Goal: Transaction & Acquisition: Purchase product/service

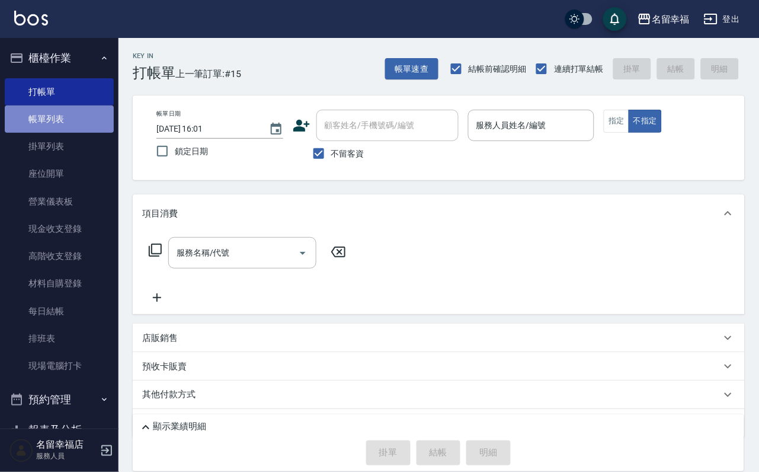
click at [62, 133] on link "帳單列表" at bounding box center [59, 119] width 109 height 27
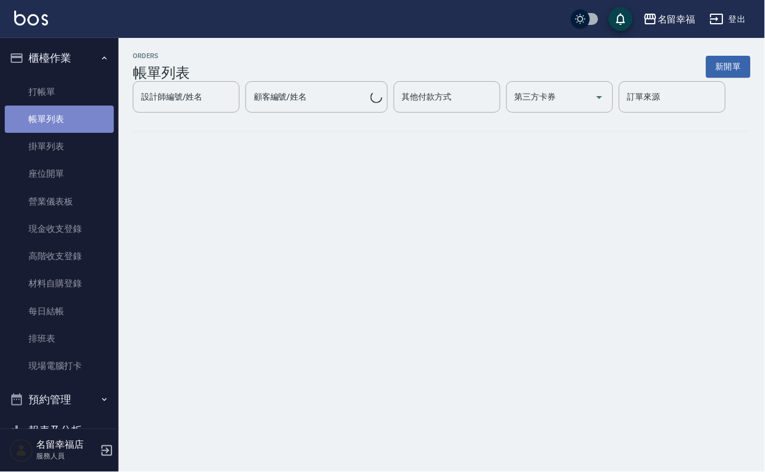
click at [62, 133] on link "帳單列表" at bounding box center [59, 119] width 109 height 27
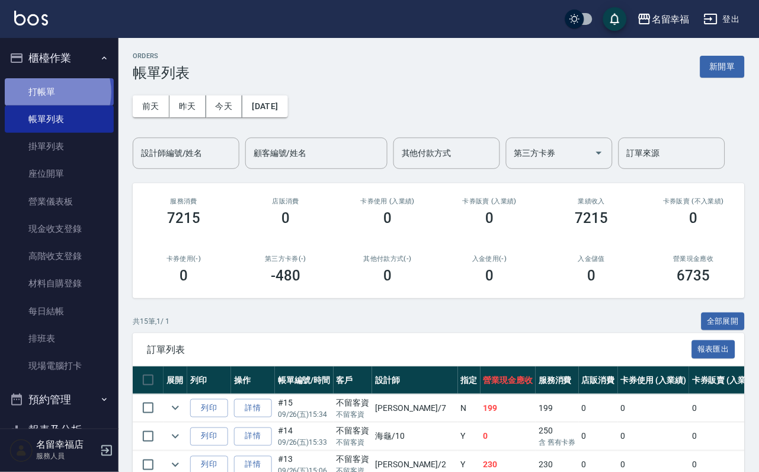
click at [52, 97] on link "打帳單" at bounding box center [59, 91] width 109 height 27
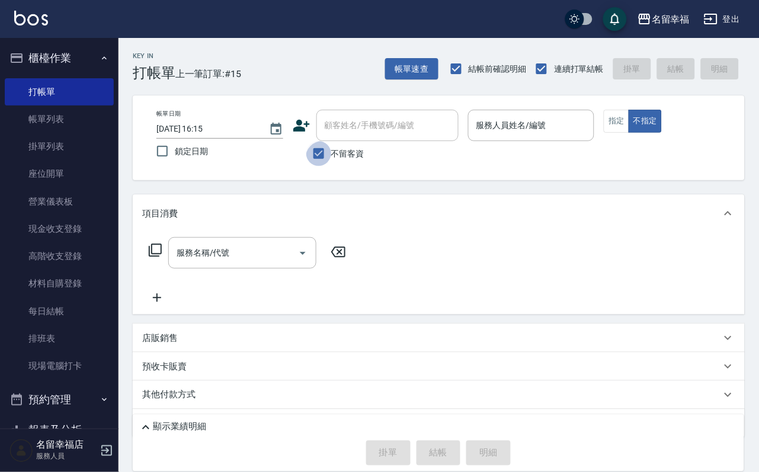
click at [327, 162] on input "不留客資" at bounding box center [318, 153] width 25 height 25
checkbox input "false"
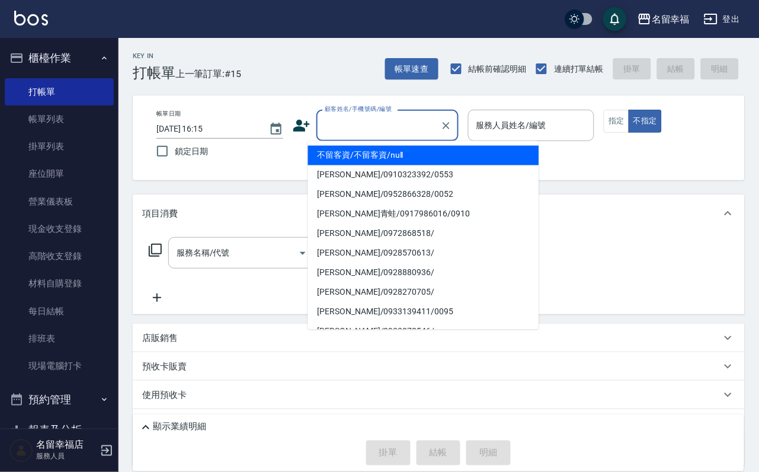
click at [363, 134] on input "顧客姓名/手機號碼/編號" at bounding box center [379, 125] width 114 height 21
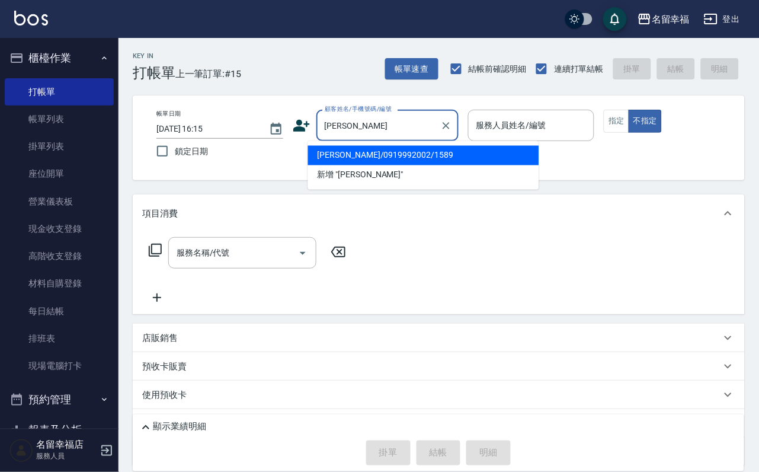
click at [380, 160] on li "[PERSON_NAME]/0919992002/1589" at bounding box center [423, 156] width 231 height 20
type input "[PERSON_NAME]/0919992002/1589"
type input "語[PERSON_NAME]-6"
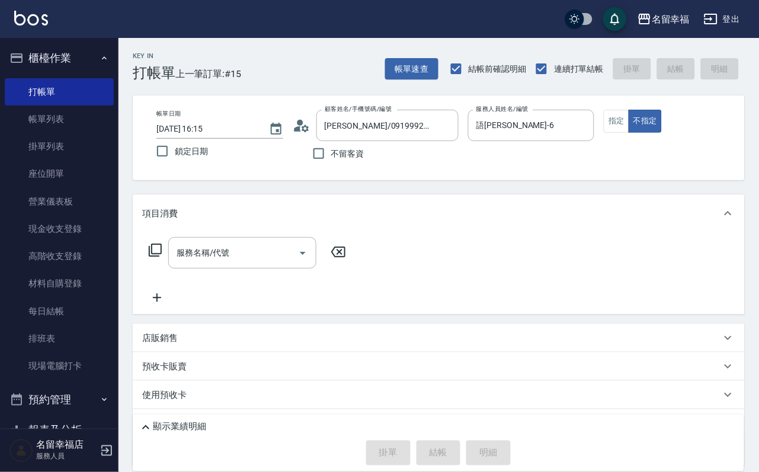
click at [157, 257] on icon at bounding box center [155, 250] width 14 height 14
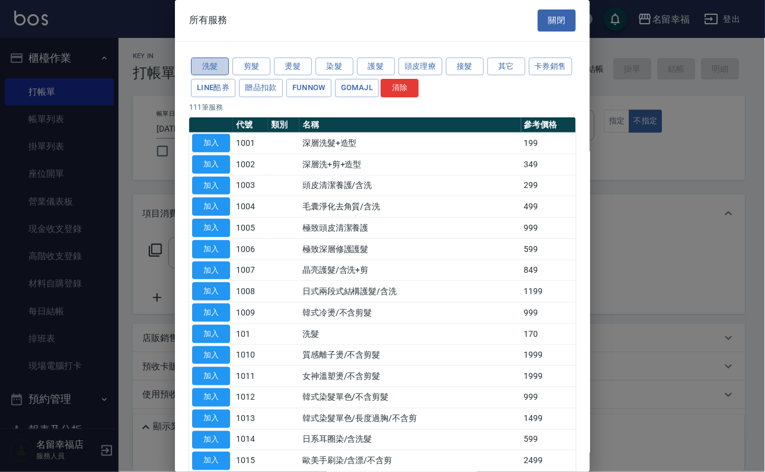
drag, startPoint x: 205, startPoint y: 72, endPoint x: 200, endPoint y: 79, distance: 8.1
click at [206, 72] on button "洗髮" at bounding box center [210, 67] width 38 height 18
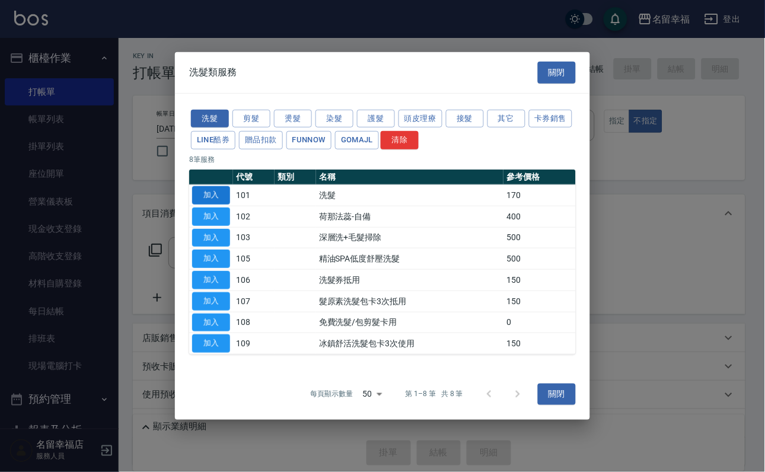
click at [199, 186] on button "加入" at bounding box center [211, 195] width 38 height 18
type input "洗髮(101)"
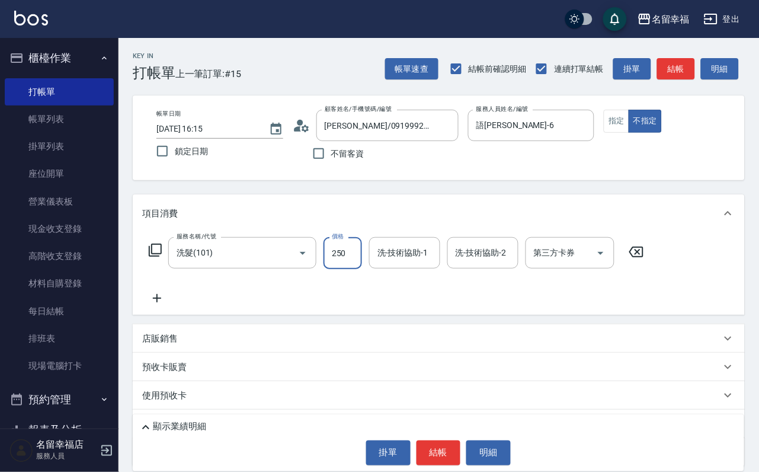
type input "250"
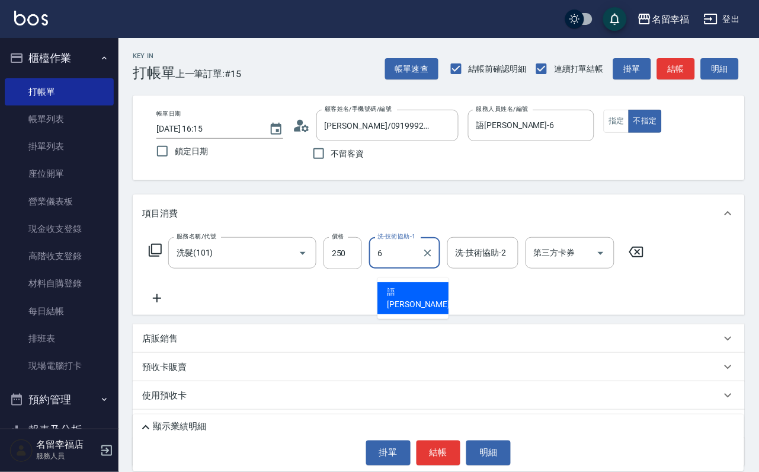
type input "語[PERSON_NAME]-6"
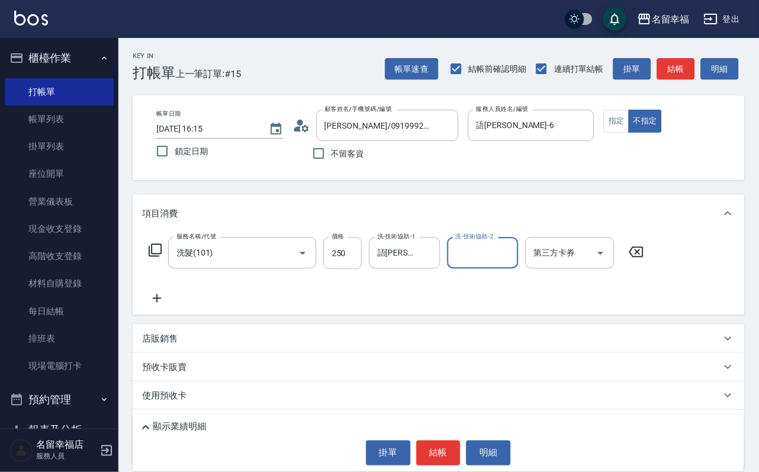
drag, startPoint x: 165, startPoint y: 271, endPoint x: 166, endPoint y: 263, distance: 7.7
click at [162, 257] on icon at bounding box center [155, 250] width 14 height 14
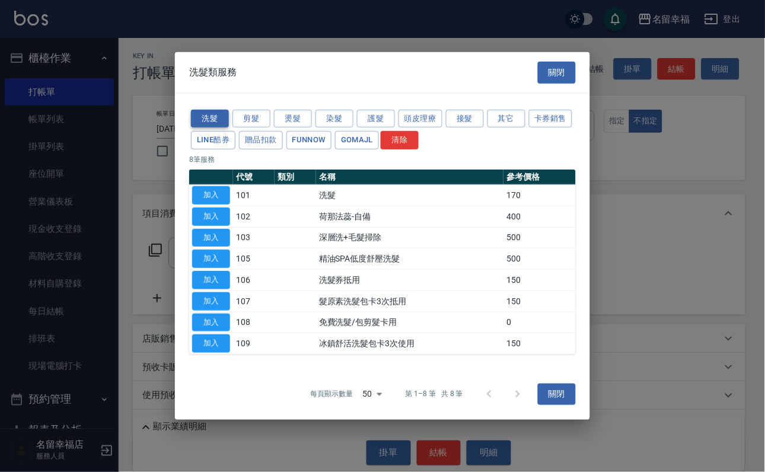
click at [216, 109] on button "洗髮" at bounding box center [210, 118] width 38 height 18
click at [558, 62] on button "關閉" at bounding box center [557, 73] width 38 height 22
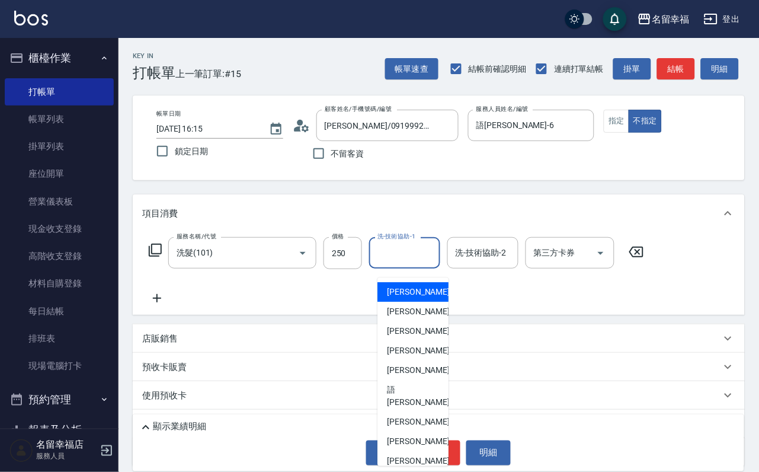
click at [392, 263] on input "洗-技術協助-1" at bounding box center [405, 252] width 60 height 21
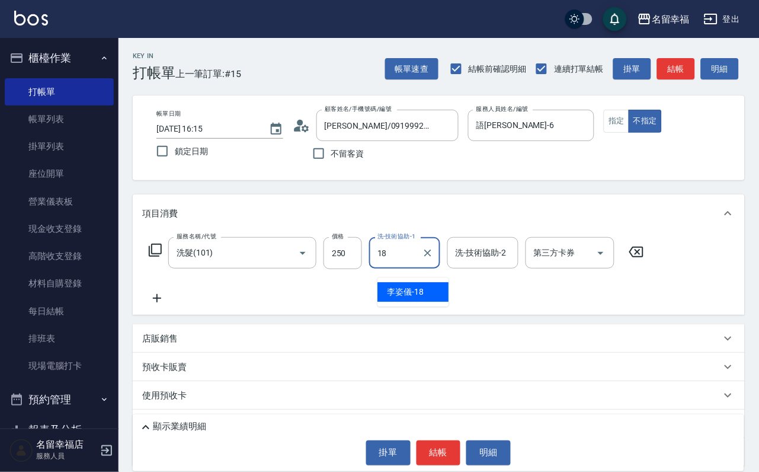
type input "[PERSON_NAME]-18"
click at [158, 257] on icon at bounding box center [155, 250] width 14 height 14
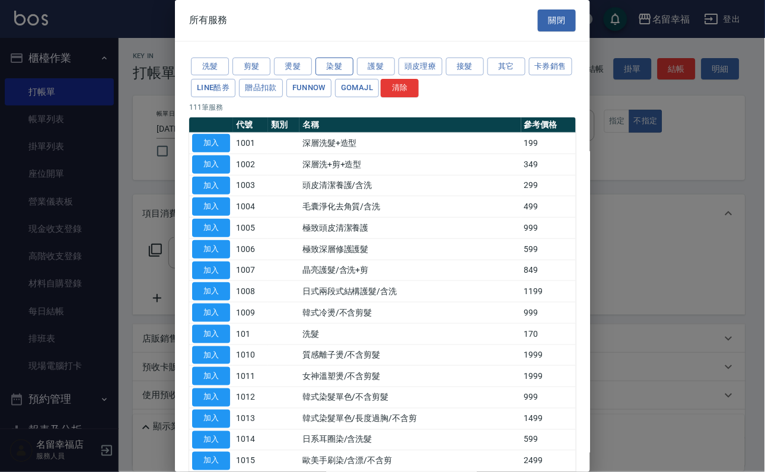
click at [324, 72] on button "染髮" at bounding box center [334, 67] width 38 height 18
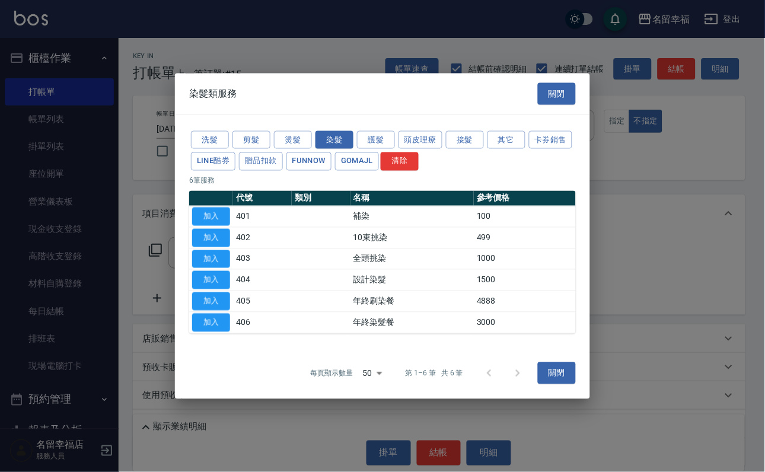
click at [201, 289] on button "加入" at bounding box center [211, 280] width 38 height 18
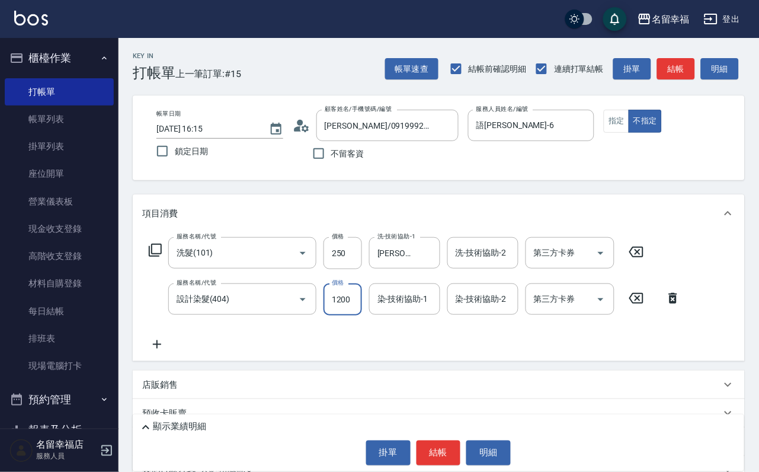
scroll to position [0, 1]
type input "1200"
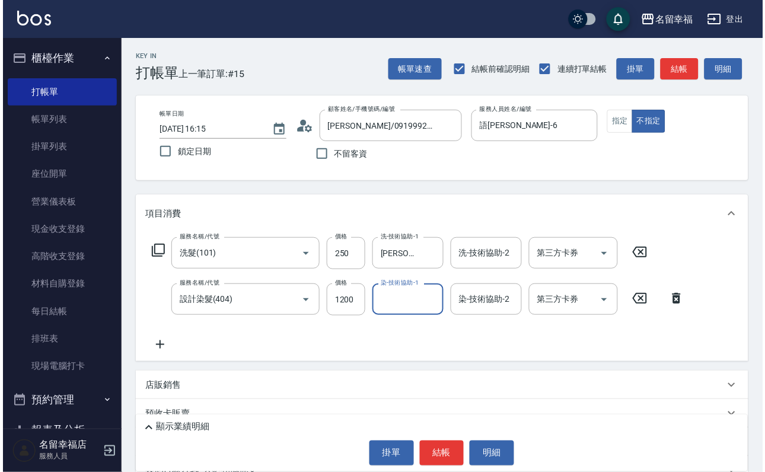
scroll to position [0, 0]
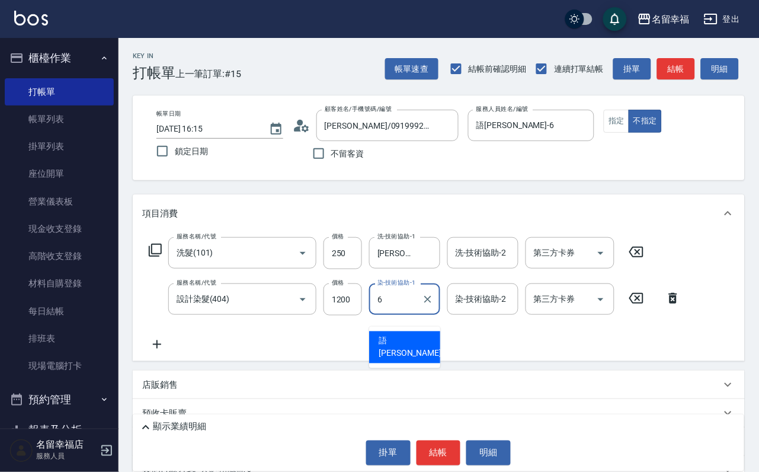
type input "語[PERSON_NAME]-6"
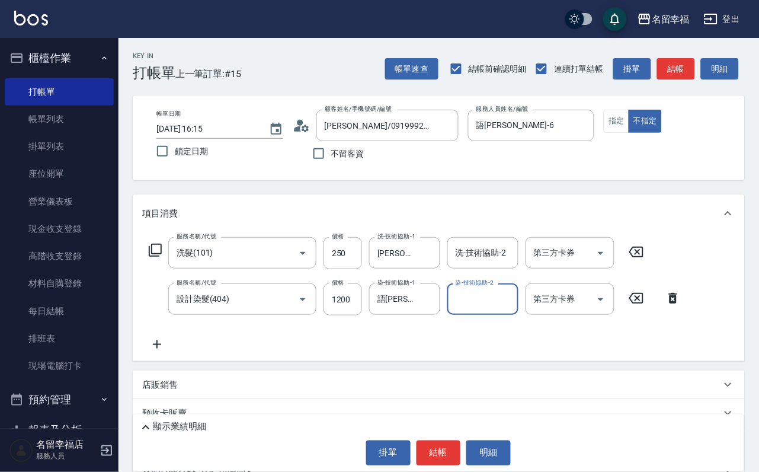
click at [159, 257] on icon at bounding box center [155, 250] width 14 height 14
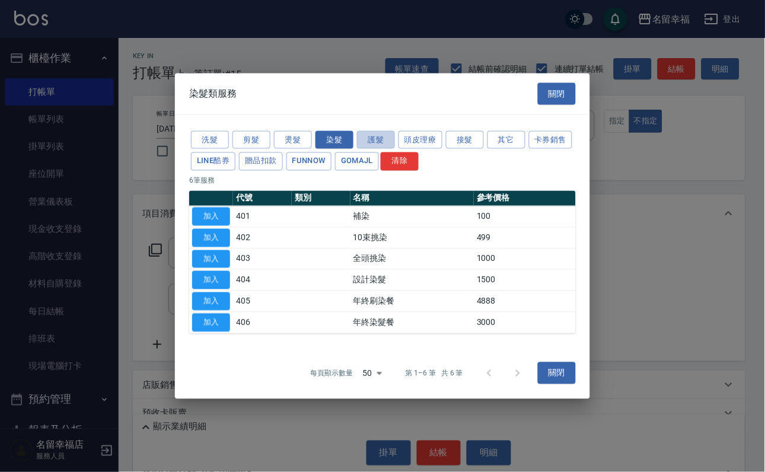
drag, startPoint x: 369, startPoint y: 108, endPoint x: 333, endPoint y: 194, distance: 92.9
click at [371, 130] on button "護髮" at bounding box center [376, 139] width 38 height 18
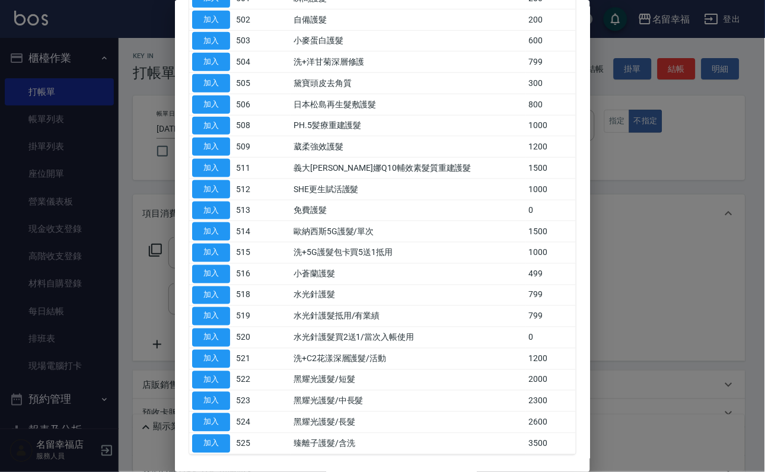
scroll to position [356, 0]
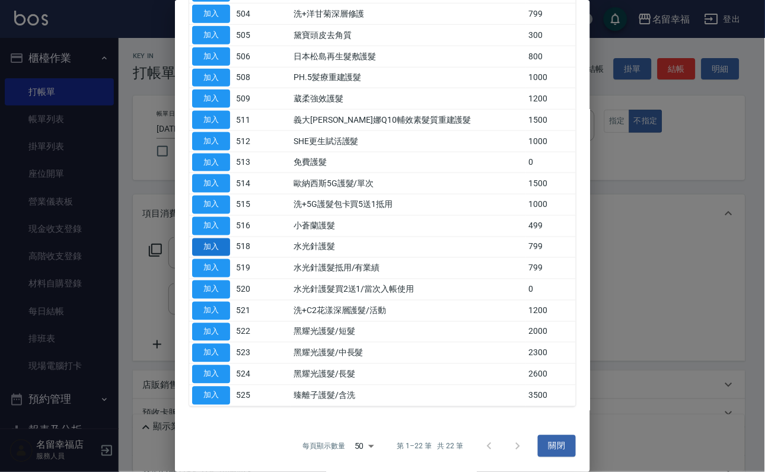
click at [207, 238] on button "加入" at bounding box center [211, 247] width 38 height 18
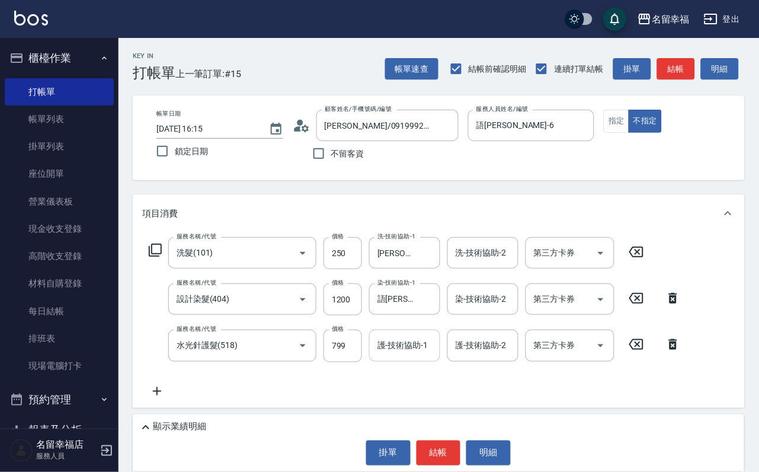
drag, startPoint x: 395, startPoint y: 358, endPoint x: 356, endPoint y: 389, distance: 49.7
click at [395, 356] on input "護-技術協助-1" at bounding box center [405, 345] width 60 height 21
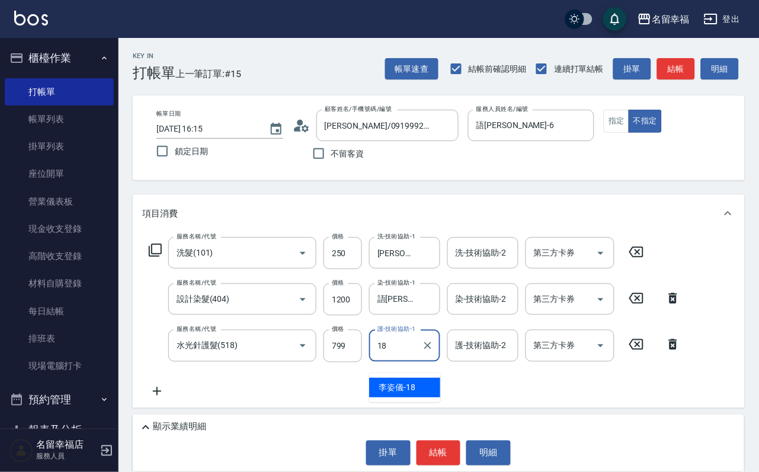
type input "[PERSON_NAME]-18"
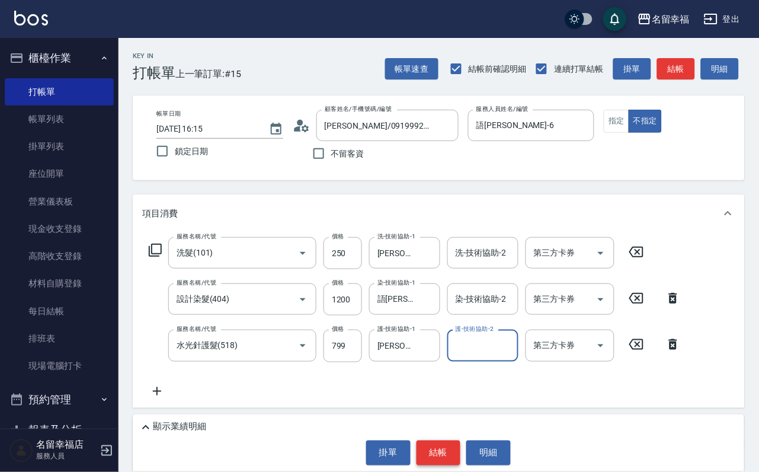
click at [449, 445] on button "結帳" at bounding box center [439, 452] width 44 height 25
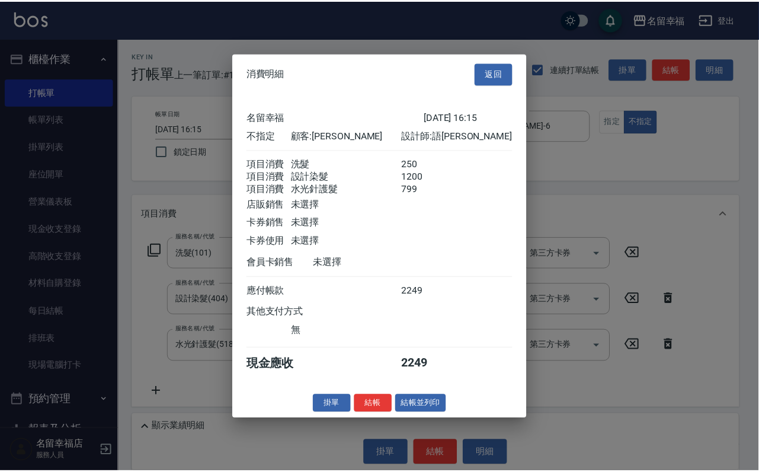
scroll to position [257, 0]
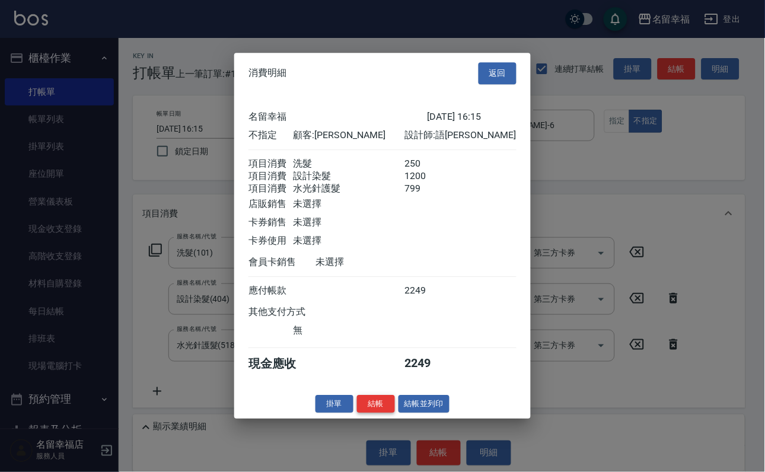
click at [360, 413] on button "結帳" at bounding box center [376, 404] width 38 height 18
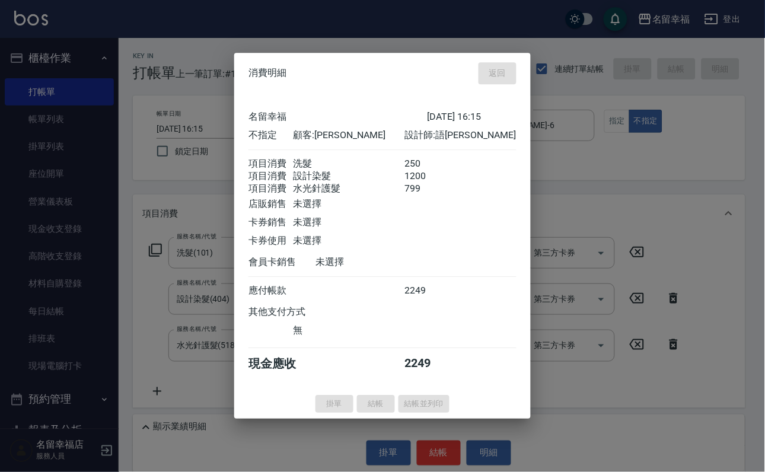
type input "[DATE] 16:16"
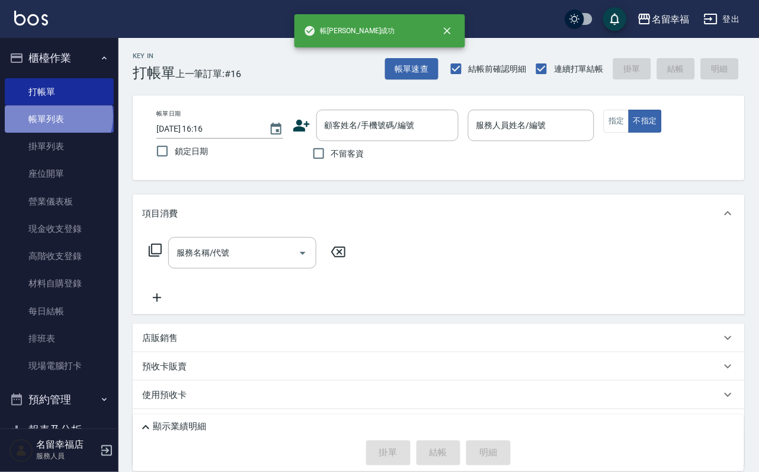
click at [58, 123] on link "帳單列表" at bounding box center [59, 119] width 109 height 27
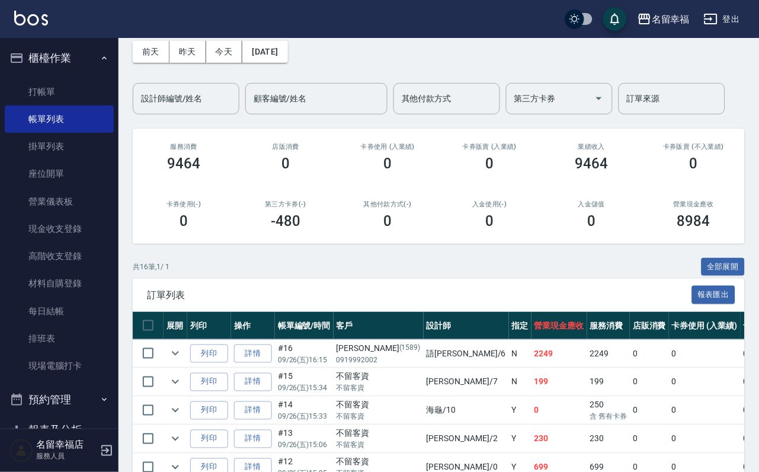
scroll to position [89, 0]
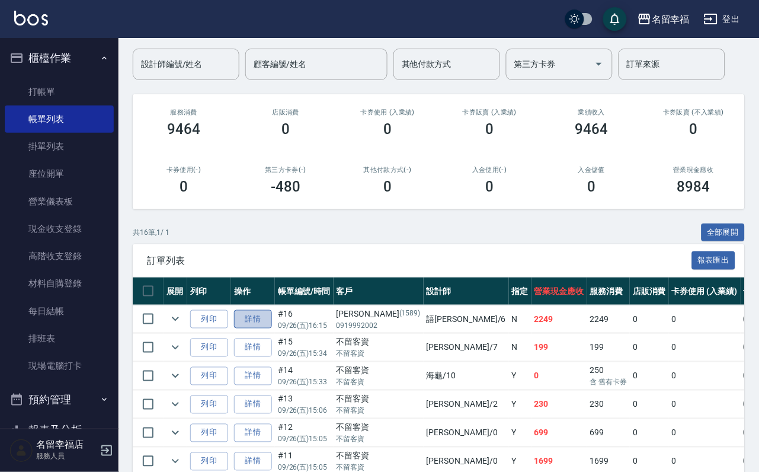
click at [258, 328] on link "詳情" at bounding box center [253, 319] width 38 height 18
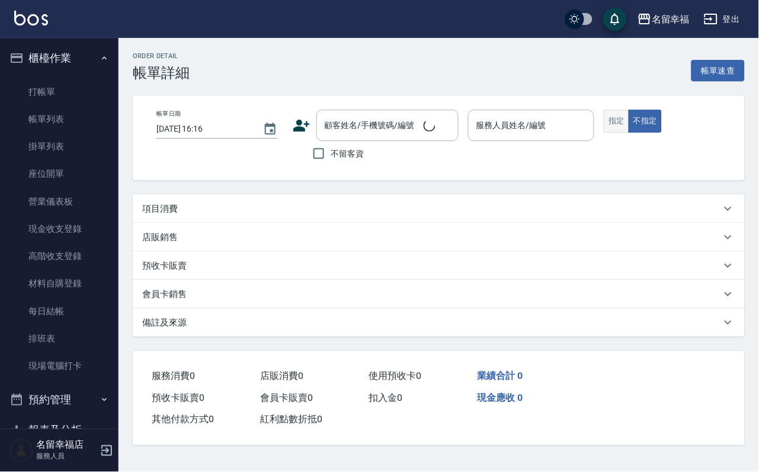
type input "[DATE] 16:15"
type input "語[PERSON_NAME]-6"
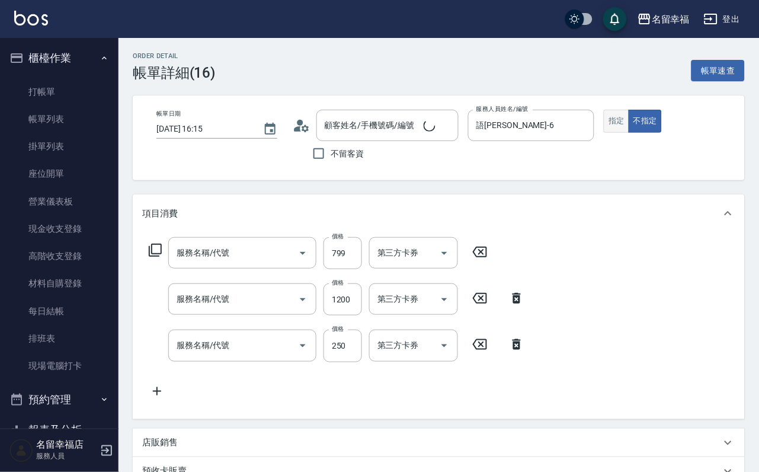
click at [630, 133] on button "指定" at bounding box center [616, 121] width 25 height 23
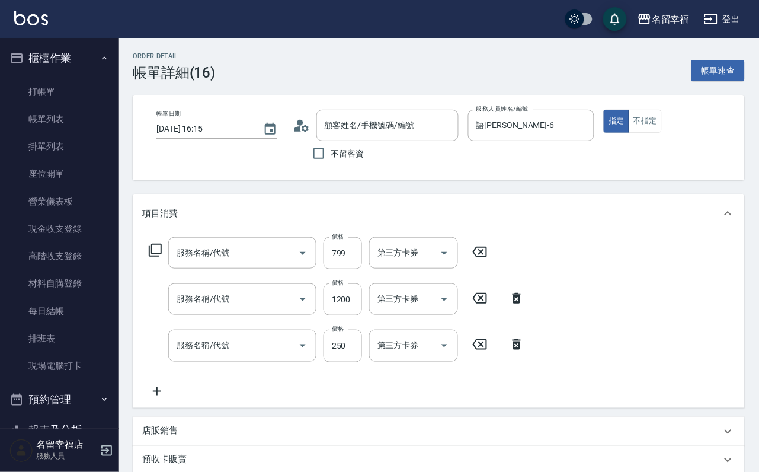
type input "水光針護髮(518)"
type input "設計染髮(404)"
type input "洗髮(101)"
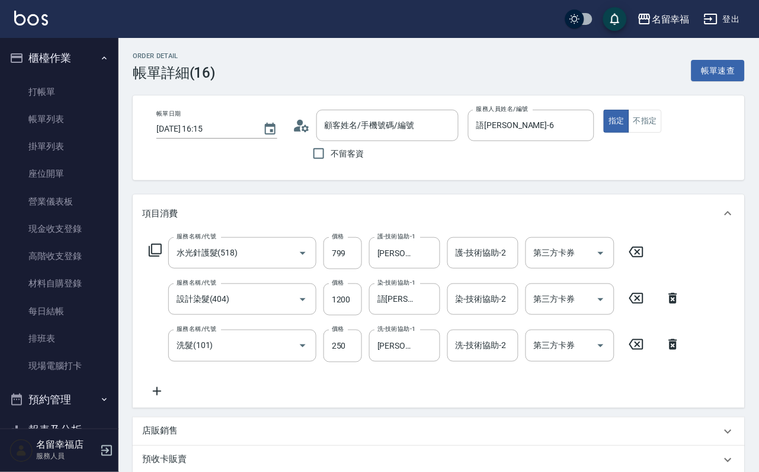
type input "[PERSON_NAME]/0919992002/1589"
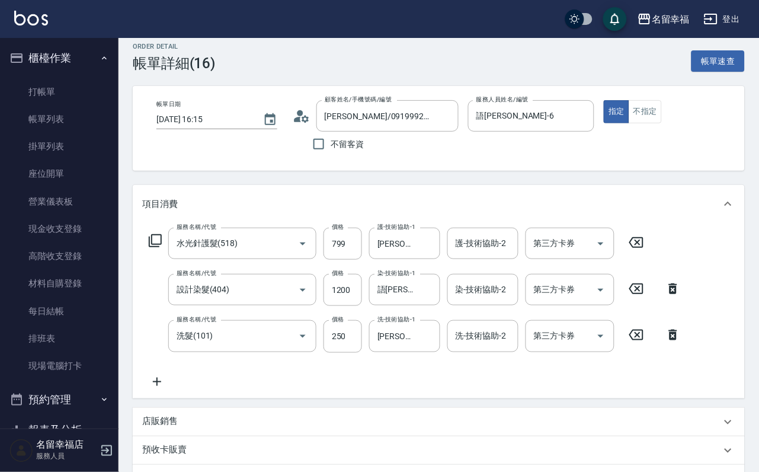
scroll to position [267, 0]
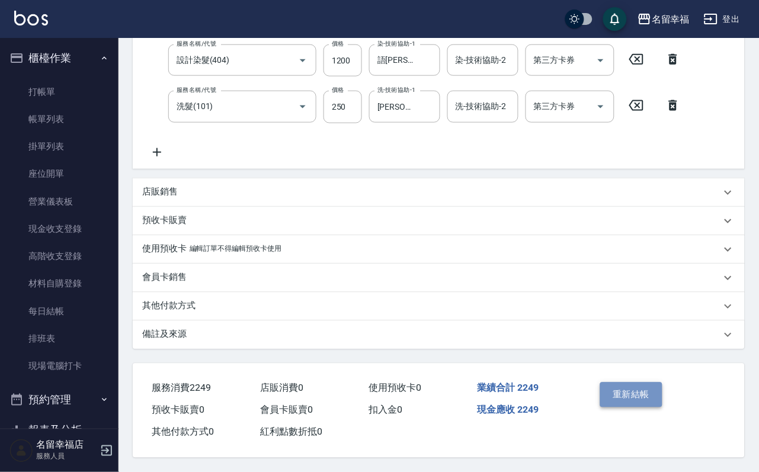
click at [629, 388] on button "重新結帳" at bounding box center [632, 394] width 63 height 25
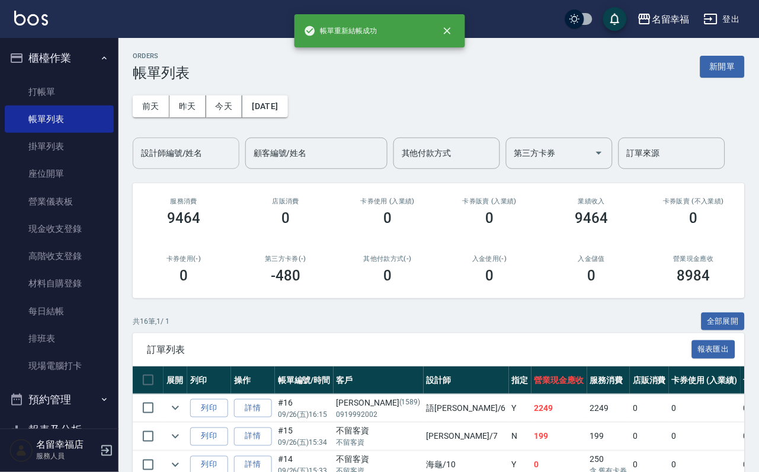
drag, startPoint x: 166, startPoint y: 155, endPoint x: 167, endPoint y: 164, distance: 8.9
click at [167, 155] on input "設計師編號/姓名" at bounding box center [186, 153] width 96 height 21
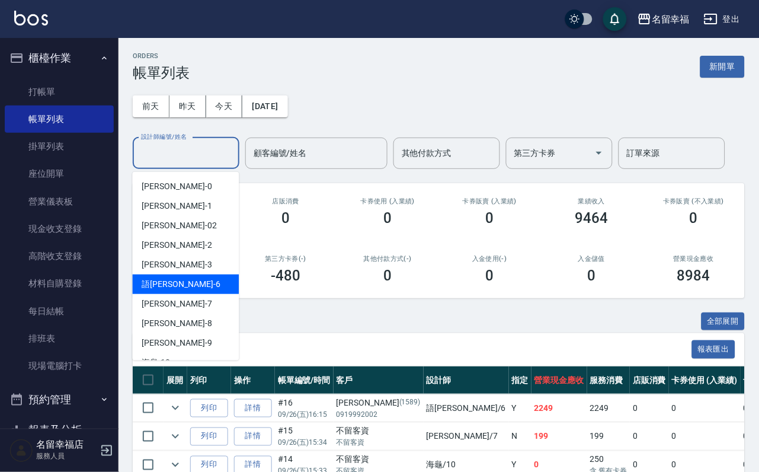
click at [184, 278] on div "語[PERSON_NAME] -6" at bounding box center [186, 284] width 107 height 20
type input "語[PERSON_NAME]-6"
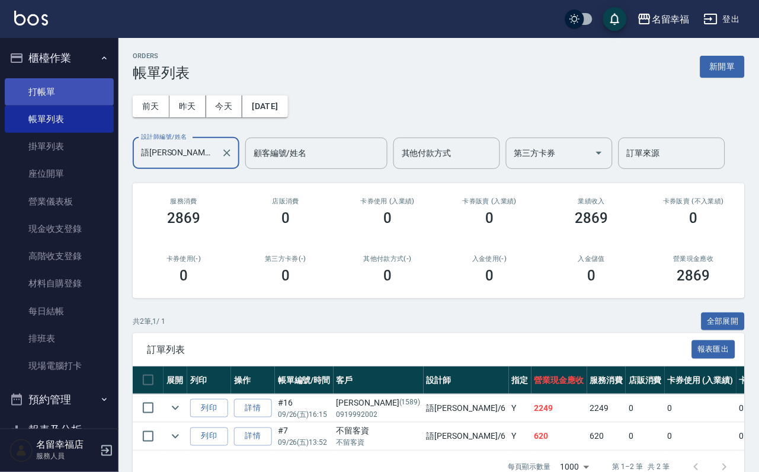
click at [67, 84] on link "打帳單" at bounding box center [59, 91] width 109 height 27
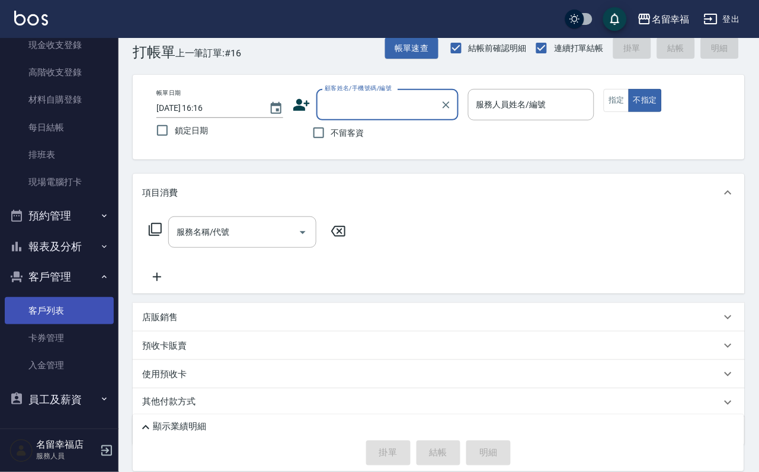
scroll to position [99, 0]
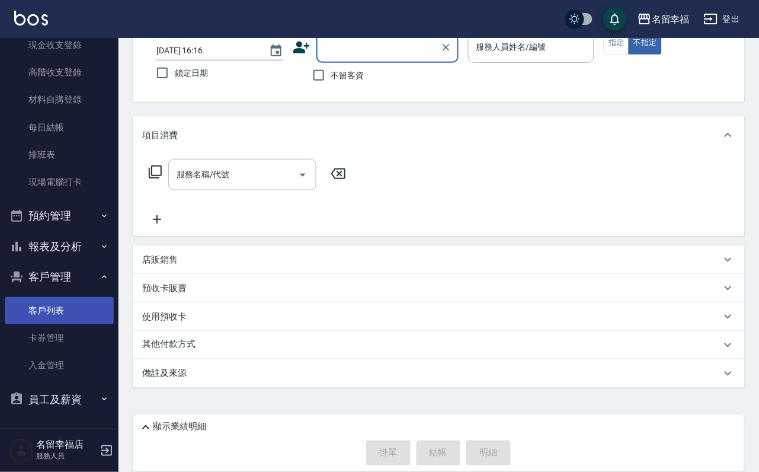
click at [66, 297] on link "客戶列表" at bounding box center [59, 310] width 109 height 27
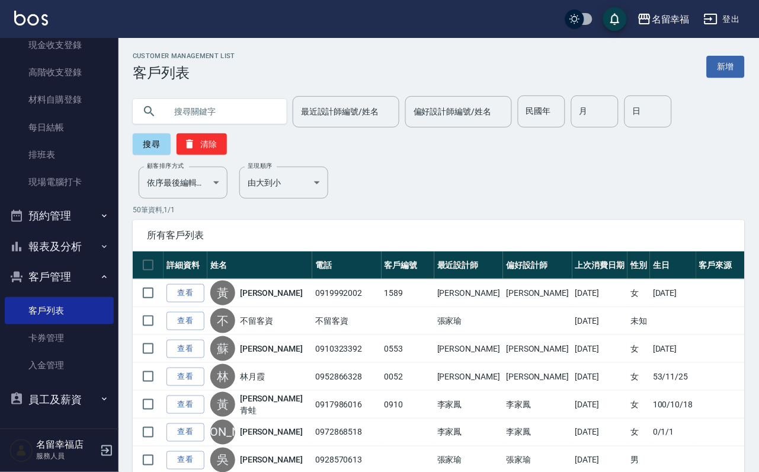
drag, startPoint x: 218, startPoint y: 114, endPoint x: 202, endPoint y: 123, distance: 18.3
click at [219, 114] on input "text" at bounding box center [221, 111] width 111 height 32
type input "張家"
click at [164, 141] on button "搜尋" at bounding box center [152, 143] width 38 height 21
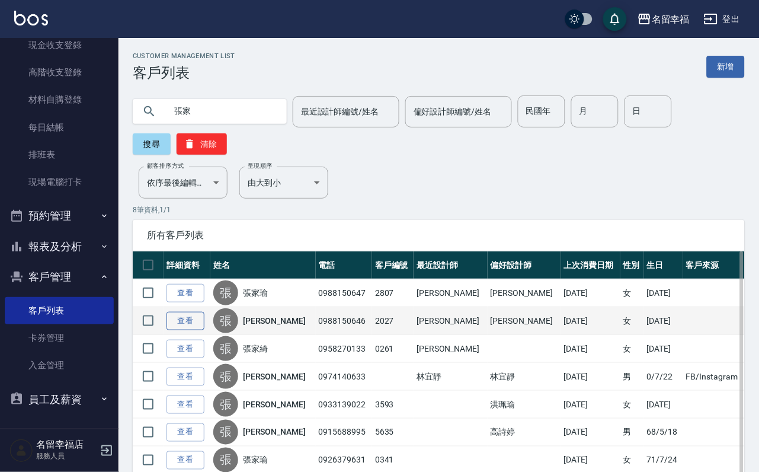
click at [191, 330] on link "查看" at bounding box center [186, 321] width 38 height 18
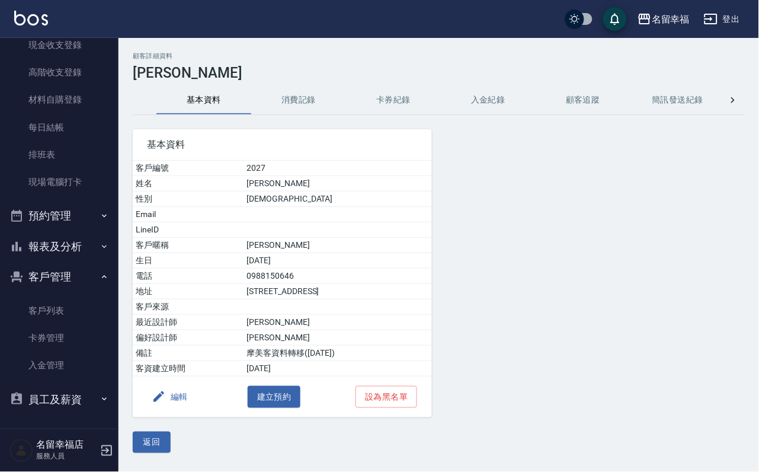
click at [294, 97] on button "消費記錄" at bounding box center [298, 100] width 95 height 28
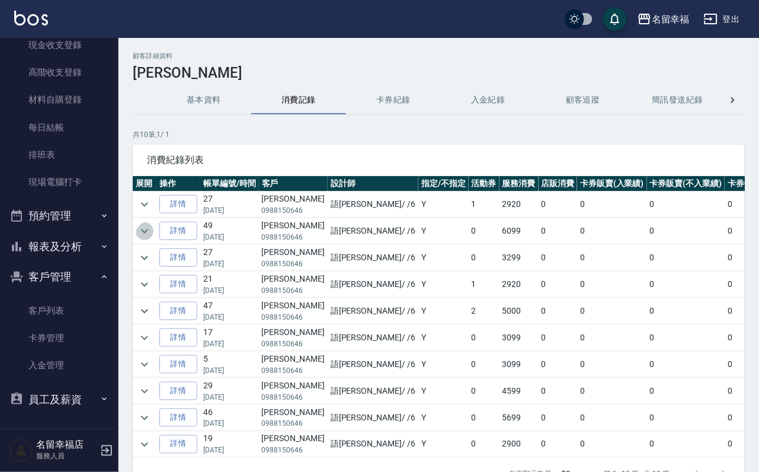
click at [152, 227] on icon "expand row" at bounding box center [145, 231] width 14 height 14
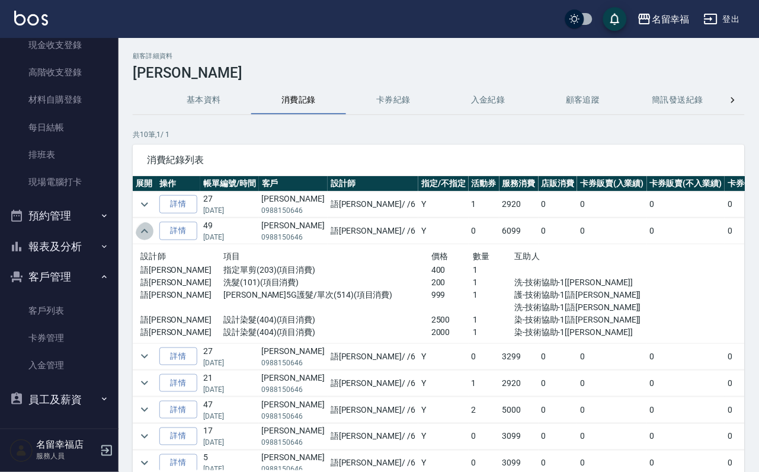
click at [152, 226] on icon "expand row" at bounding box center [145, 231] width 14 height 14
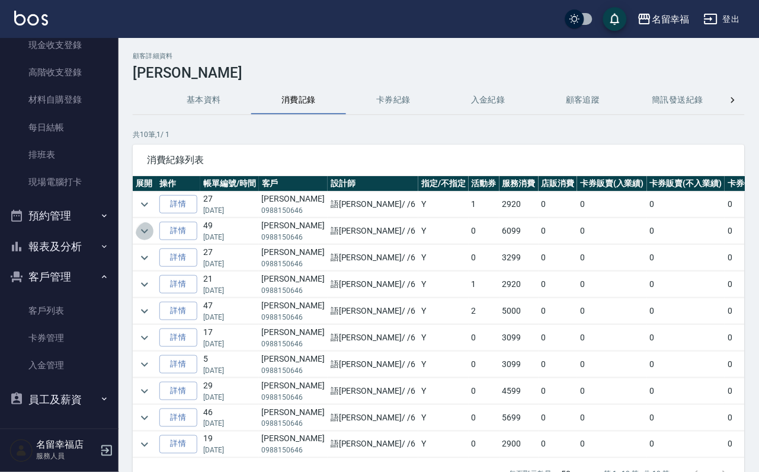
click at [152, 226] on icon "expand row" at bounding box center [145, 231] width 14 height 14
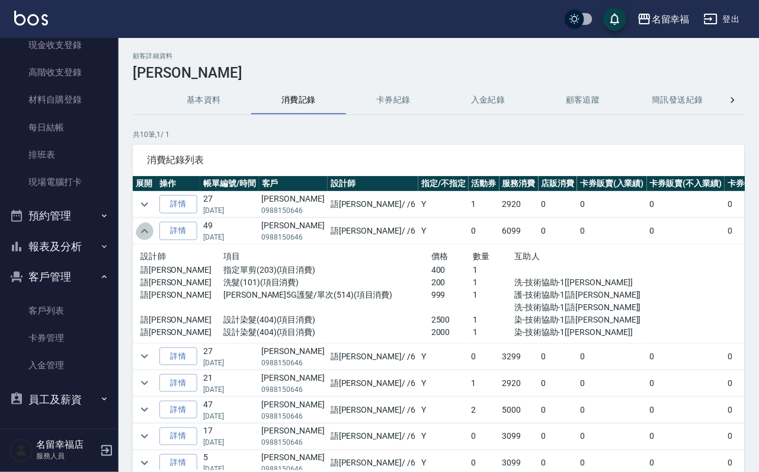
click at [152, 227] on icon "expand row" at bounding box center [145, 231] width 14 height 14
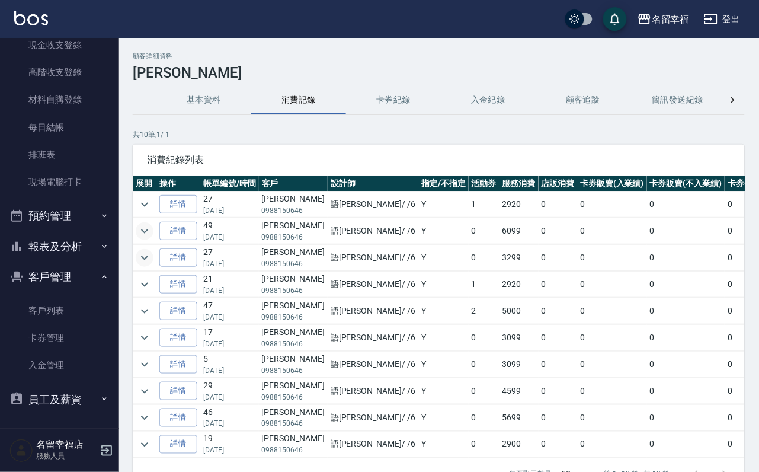
click at [152, 265] on icon "expand row" at bounding box center [145, 258] width 14 height 14
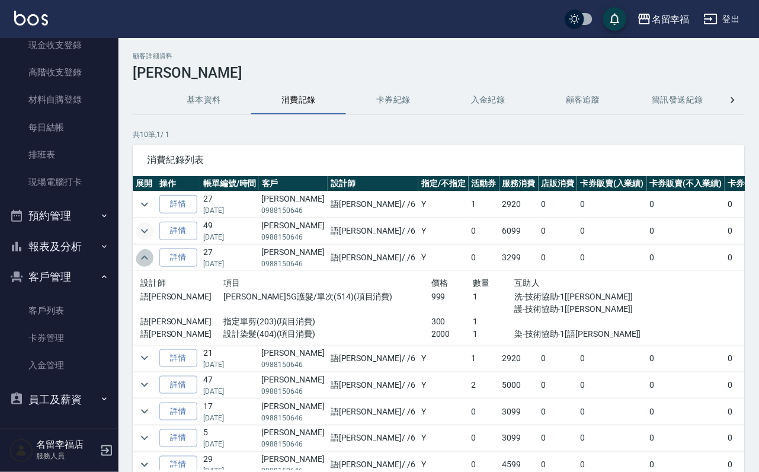
click at [152, 261] on icon "expand row" at bounding box center [145, 258] width 14 height 14
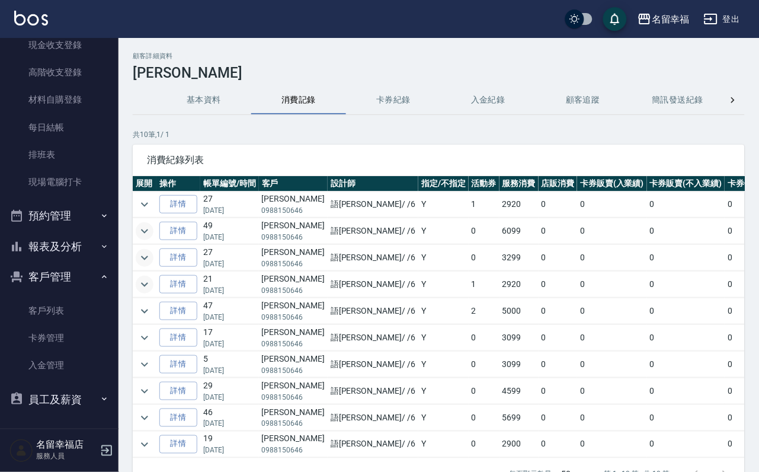
drag, startPoint x: 151, startPoint y: 298, endPoint x: 149, endPoint y: 287, distance: 10.9
click at [149, 281] on tbody "詳情 27 [DATE] [PERSON_NAME]0988150646 語[PERSON_NAME] / /6 Y 1 2920 0 0 0 0 0 0 2…" at bounding box center [526, 324] width 786 height 267
click at [149, 292] on icon "expand row" at bounding box center [145, 284] width 14 height 14
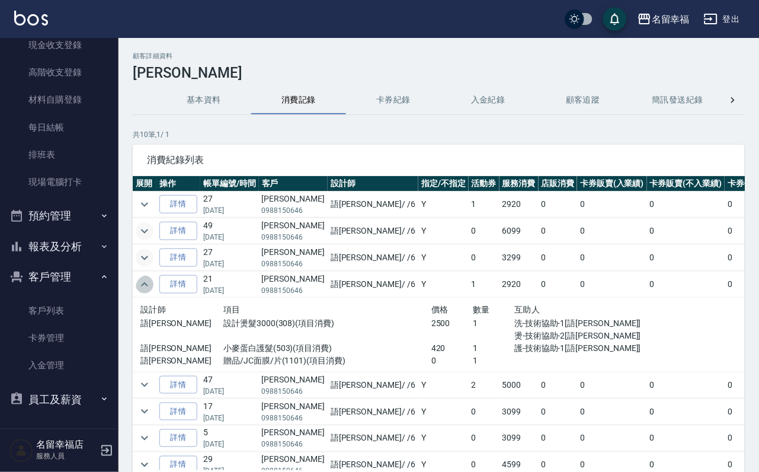
click at [149, 292] on icon "expand row" at bounding box center [145, 284] width 14 height 14
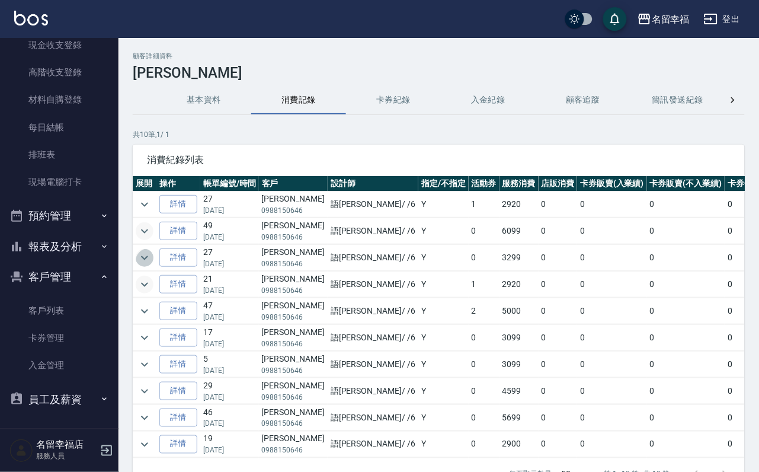
click at [151, 256] on icon "expand row" at bounding box center [145, 258] width 14 height 14
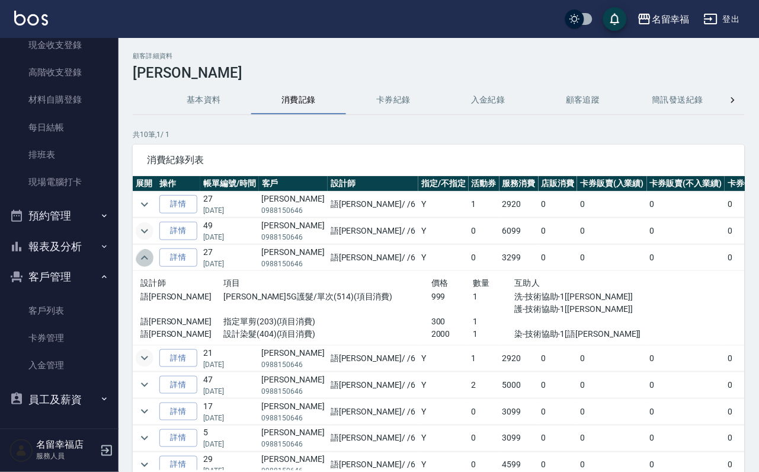
click at [149, 261] on icon "expand row" at bounding box center [145, 258] width 14 height 14
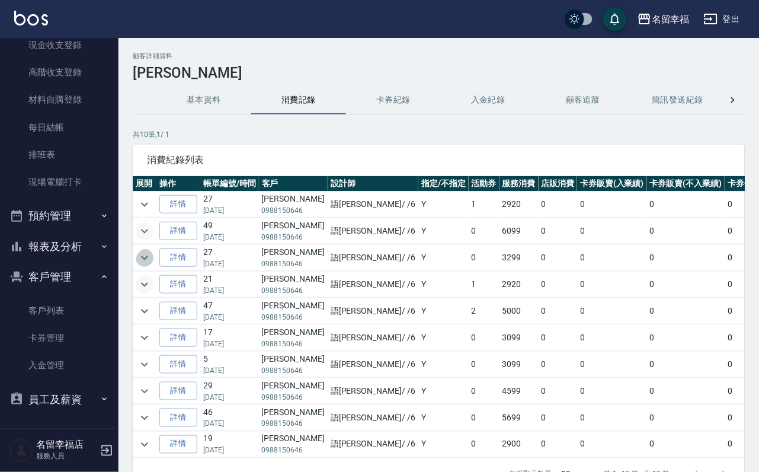
click at [150, 260] on icon "expand row" at bounding box center [145, 258] width 14 height 14
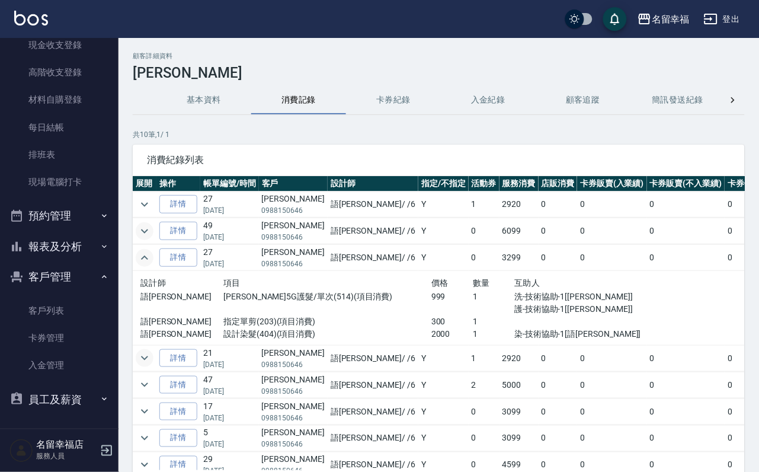
drag, startPoint x: 149, startPoint y: 262, endPoint x: 151, endPoint y: 253, distance: 9.0
click at [151, 253] on button "expand row" at bounding box center [145, 258] width 18 height 18
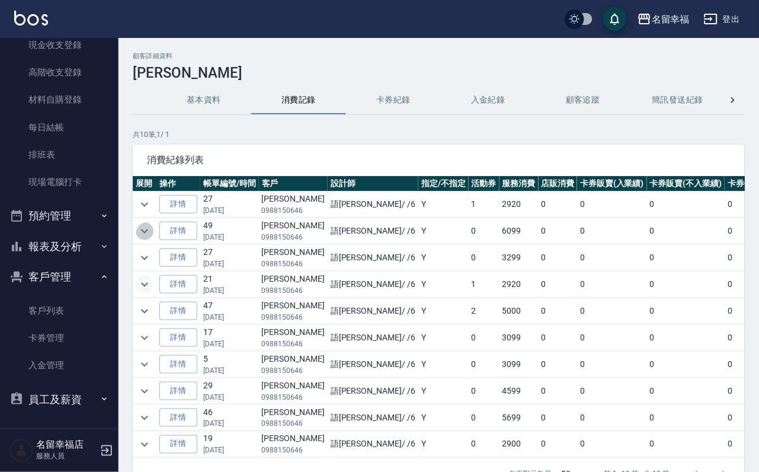
click at [143, 238] on icon "expand row" at bounding box center [145, 231] width 14 height 14
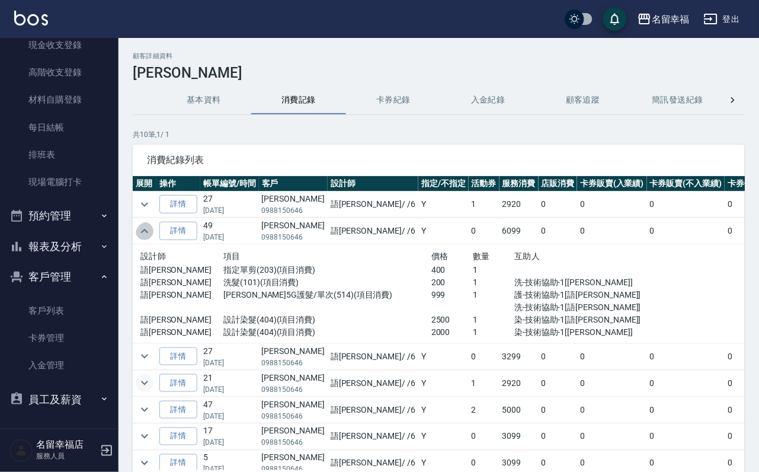
click at [138, 235] on icon "expand row" at bounding box center [145, 231] width 14 height 14
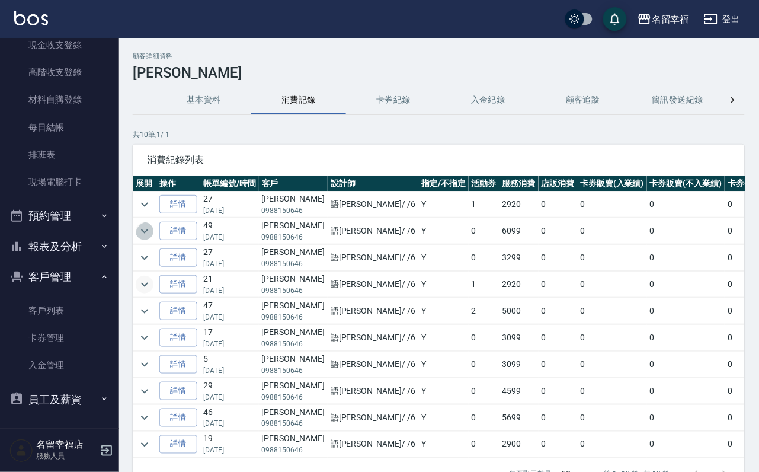
click at [138, 235] on icon "expand row" at bounding box center [145, 231] width 14 height 14
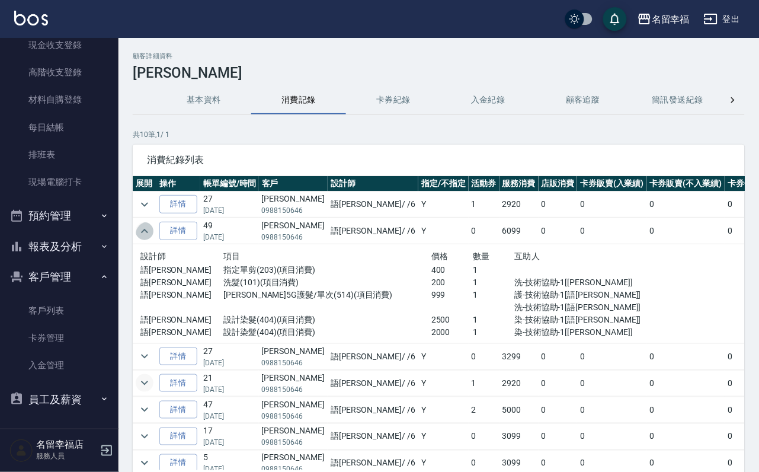
click at [142, 235] on icon "expand row" at bounding box center [145, 231] width 14 height 14
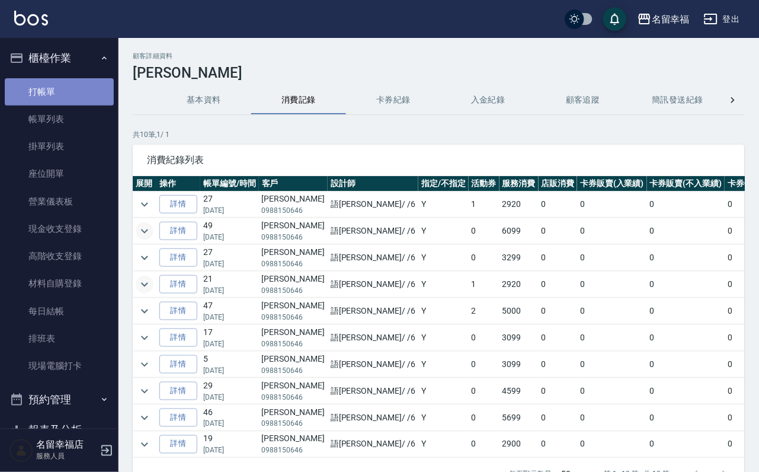
click at [88, 104] on link "打帳單" at bounding box center [59, 91] width 109 height 27
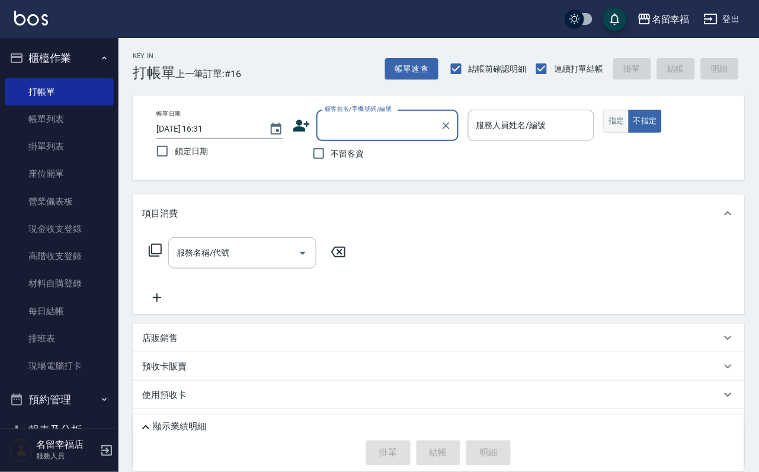
click at [630, 133] on button "指定" at bounding box center [616, 121] width 25 height 23
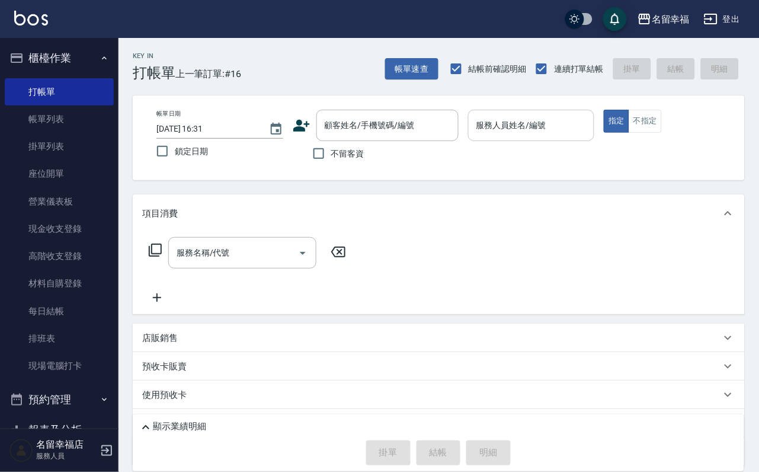
click at [590, 131] on input "服務人員姓名/編號" at bounding box center [532, 125] width 116 height 21
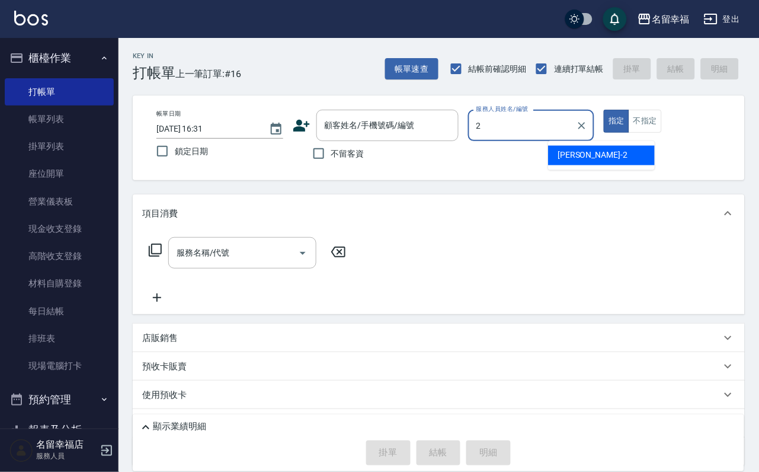
type input "碧涵-2"
type button "true"
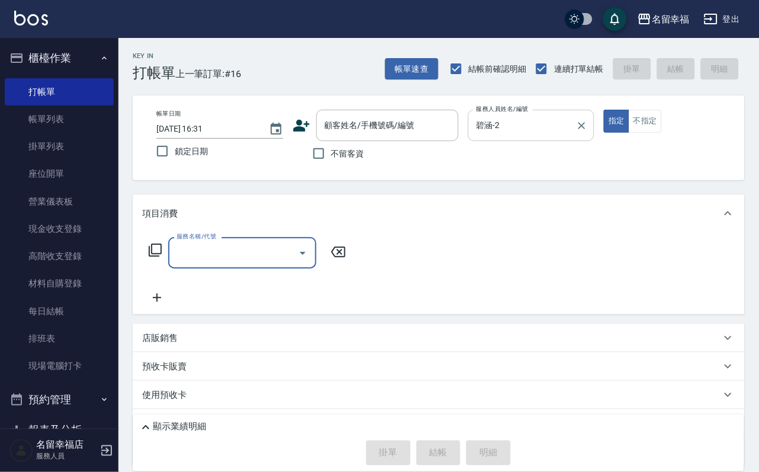
type input "4"
type input "洗髮(101)"
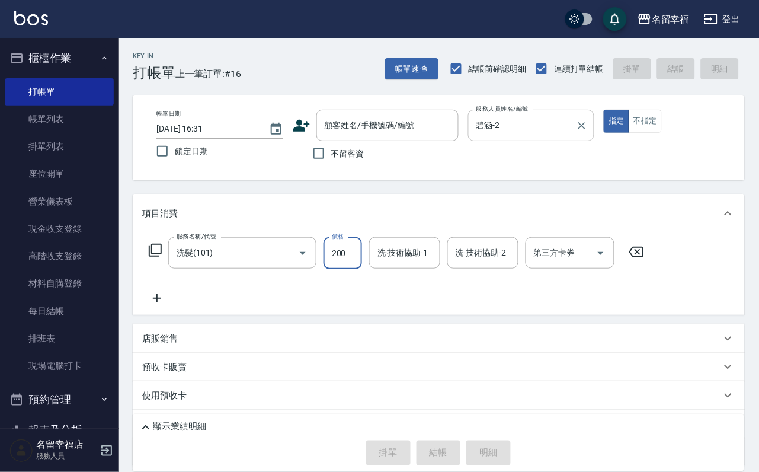
type input "200"
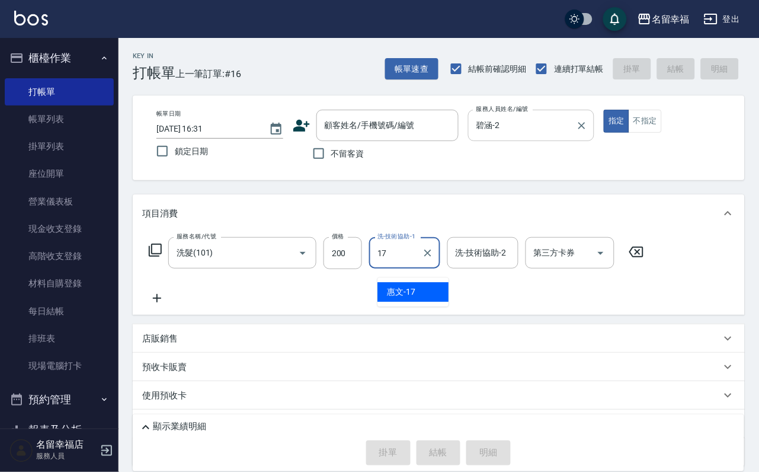
type input "惠文-17"
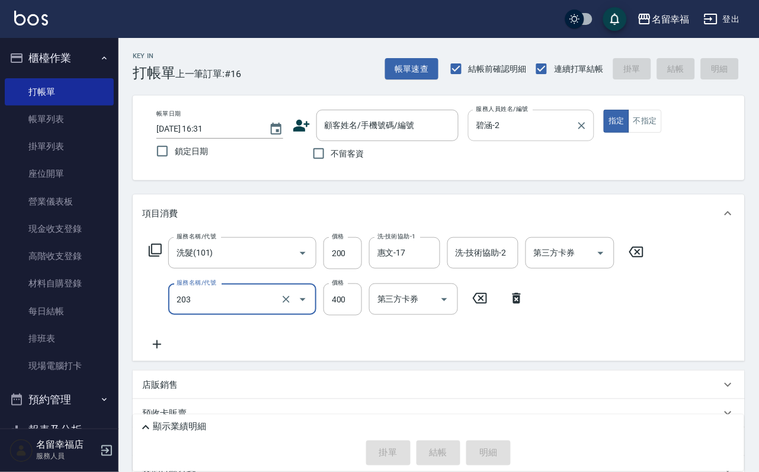
type input "指定單剪(203)"
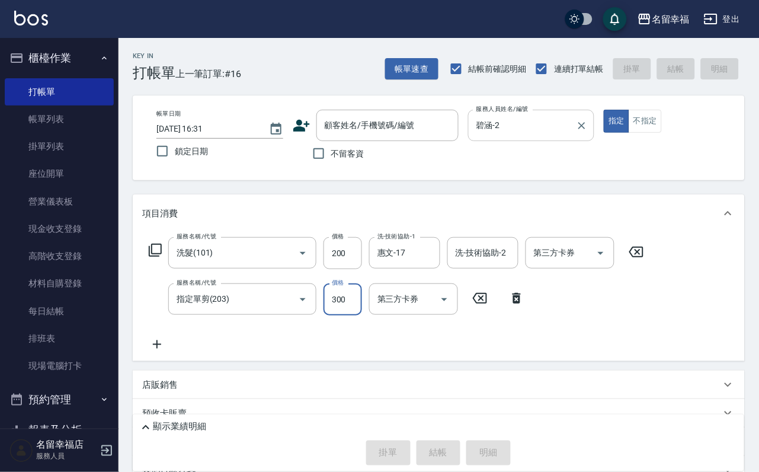
type input "300"
click at [397, 386] on div "項目消費 服務名稱/代號 洗髮(101) 服務名稱/代號 價格 200 價格 洗-技術協助-1 惠文-17 洗-技術協助-1 洗-技術協助-2 洗-技術協助-…" at bounding box center [439, 353] width 612 height 318
click at [346, 153] on span "不留客資" at bounding box center [347, 154] width 33 height 12
click at [331, 153] on input "不留客資" at bounding box center [318, 153] width 25 height 25
checkbox input "true"
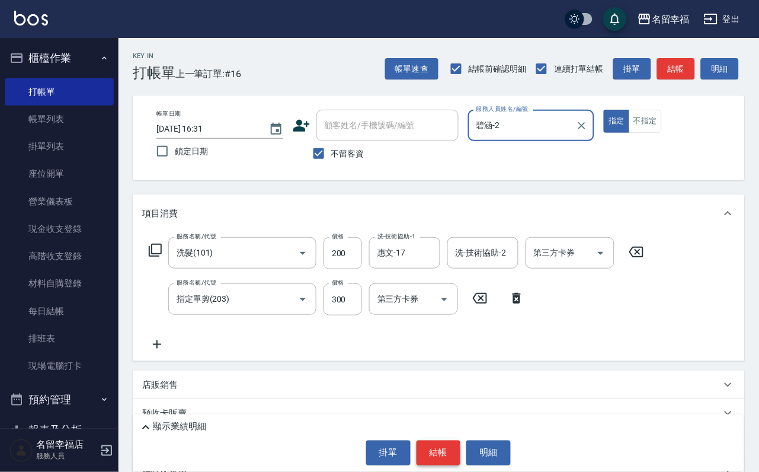
click at [423, 451] on button "結帳" at bounding box center [439, 452] width 44 height 25
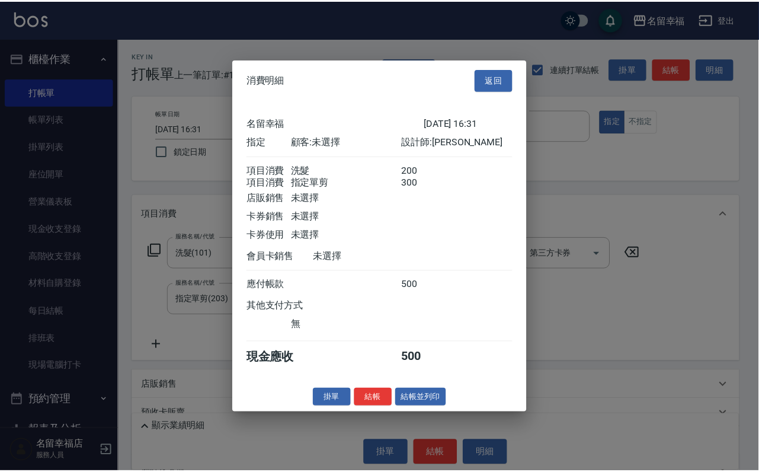
scroll to position [191, 0]
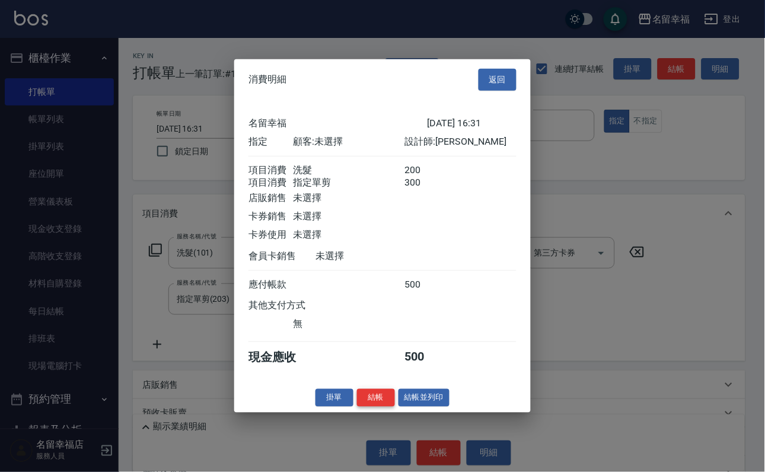
click at [367, 407] on button "結帳" at bounding box center [376, 397] width 38 height 18
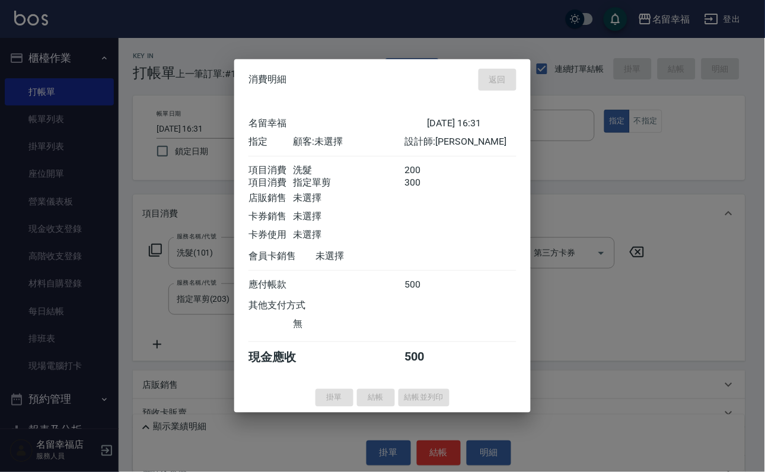
type input "[DATE] 16:32"
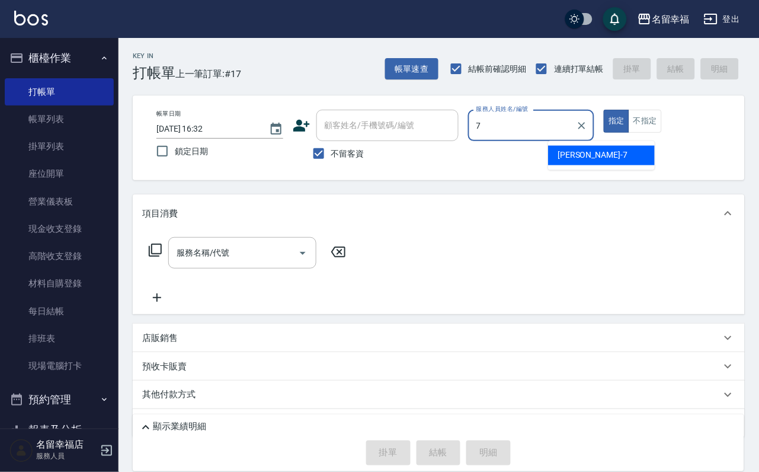
type input "[PERSON_NAME]-7"
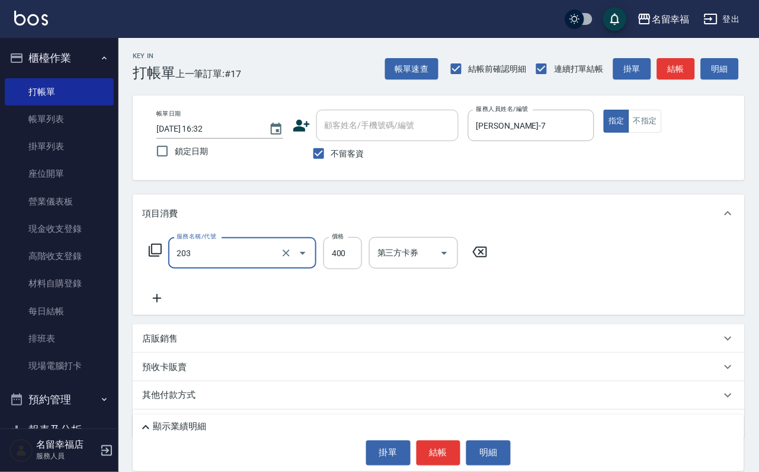
type input "指定單剪(203)"
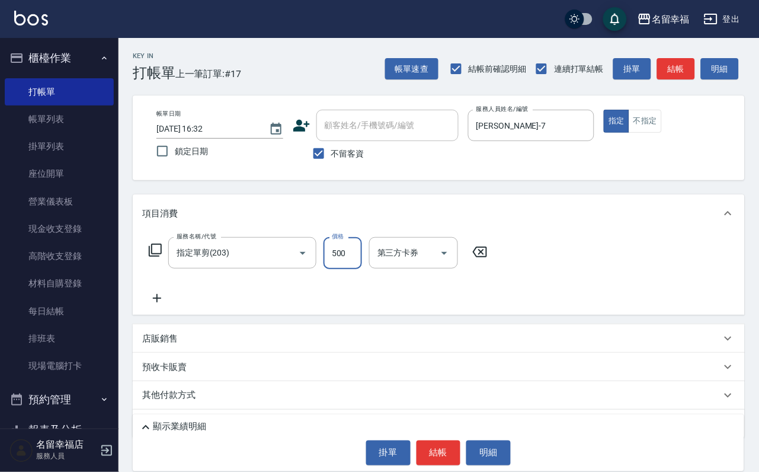
type input "500"
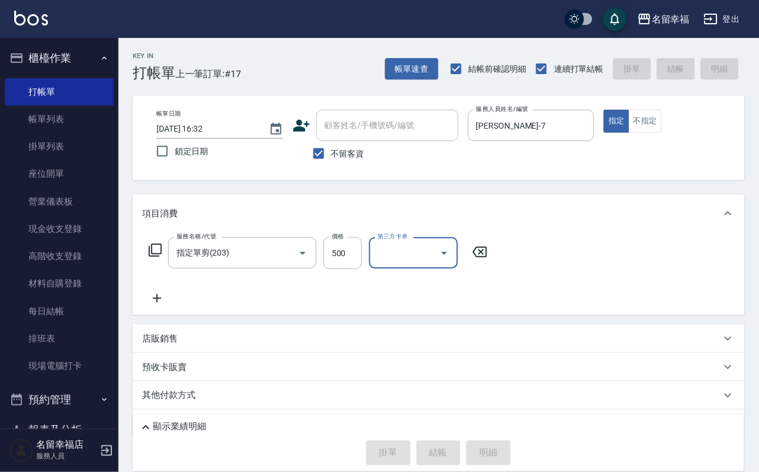
type input "[DATE] 16:36"
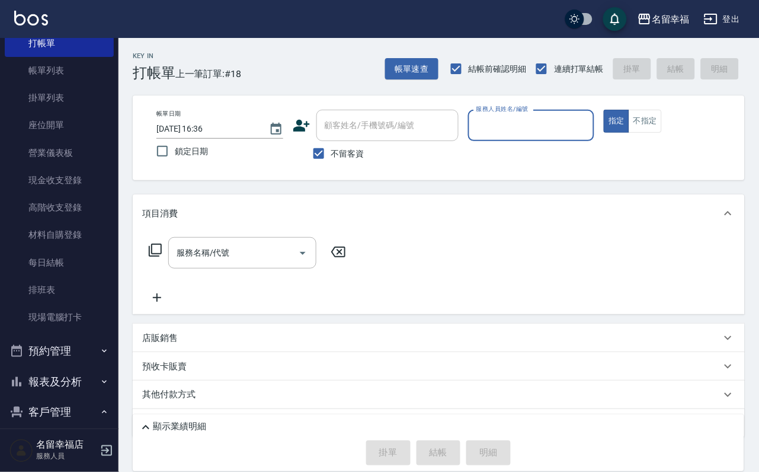
scroll to position [234, 0]
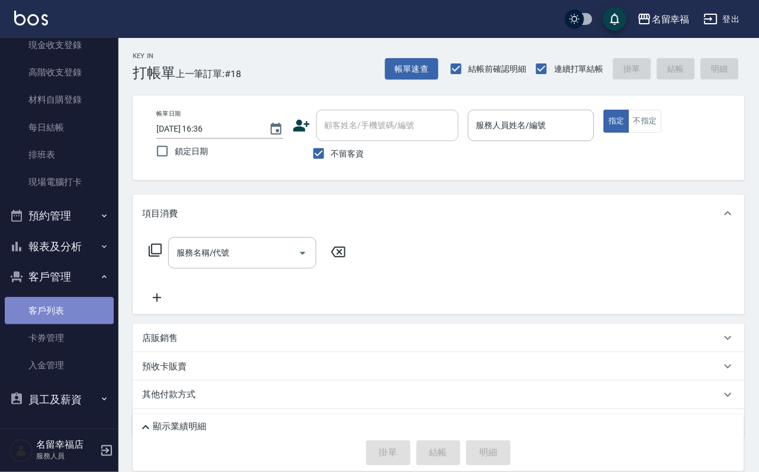
click at [65, 305] on link "客戶列表" at bounding box center [59, 310] width 109 height 27
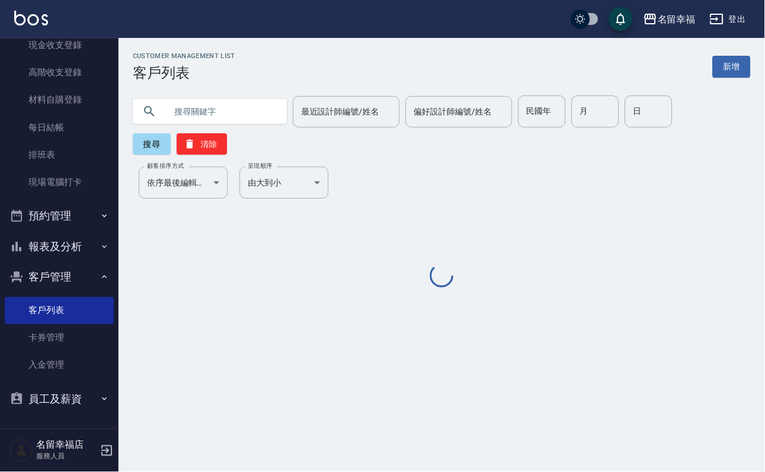
click at [196, 108] on input "text" at bounding box center [221, 111] width 111 height 32
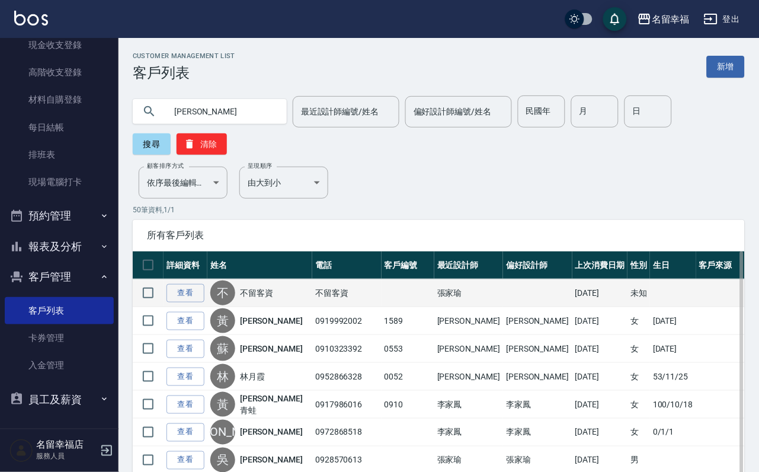
type input "[PERSON_NAME]"
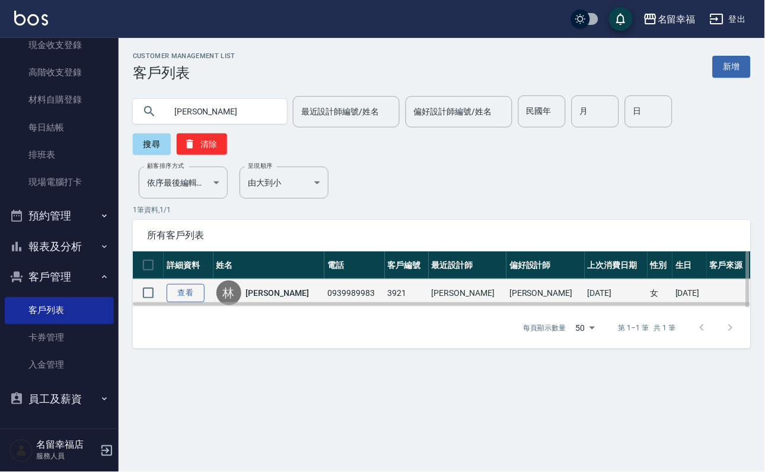
click at [174, 305] on td "查看" at bounding box center [189, 293] width 50 height 28
click at [181, 302] on link "查看" at bounding box center [186, 293] width 38 height 18
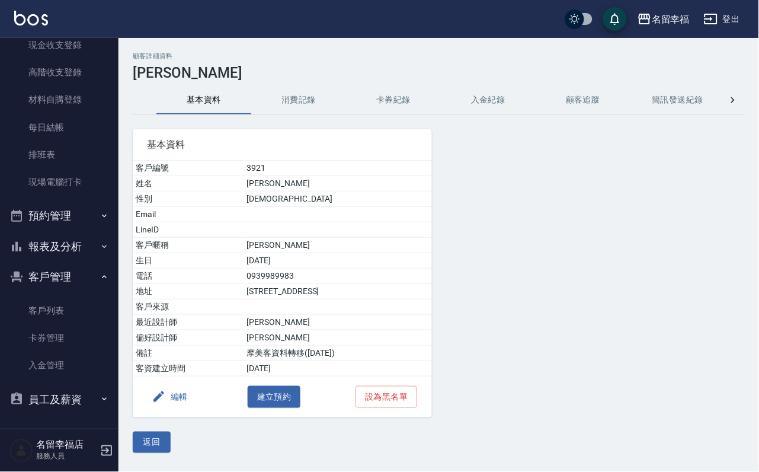
drag, startPoint x: 301, startPoint y: 96, endPoint x: 296, endPoint y: 107, distance: 12.2
click at [300, 97] on button "消費記錄" at bounding box center [298, 100] width 95 height 28
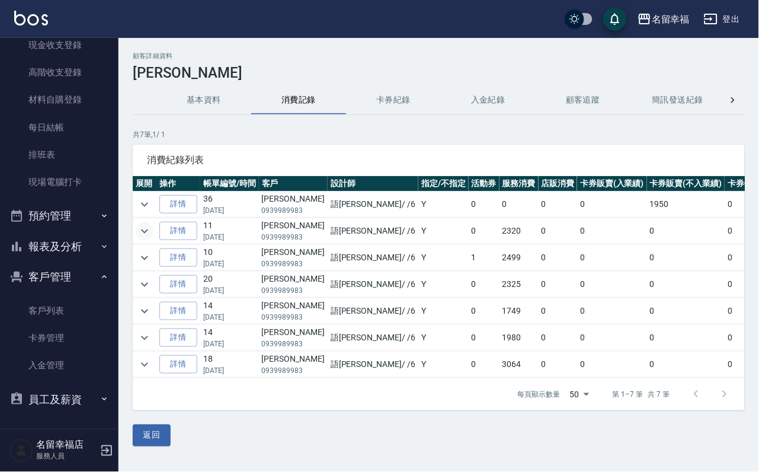
click at [152, 231] on icon "expand row" at bounding box center [145, 231] width 14 height 14
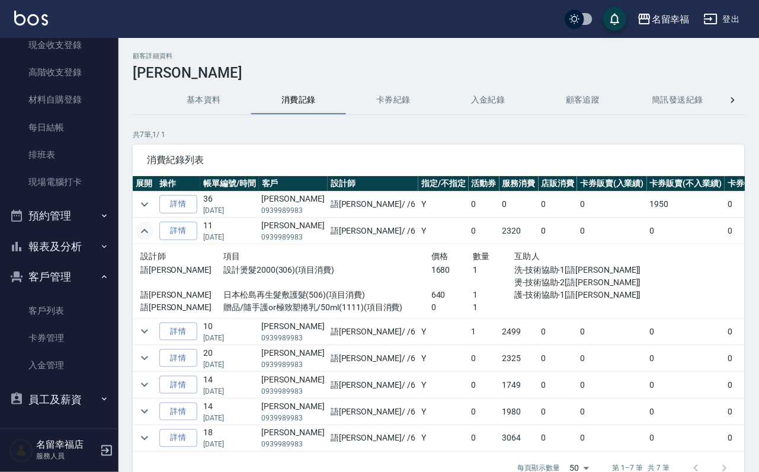
click at [152, 231] on icon "expand row" at bounding box center [145, 231] width 14 height 14
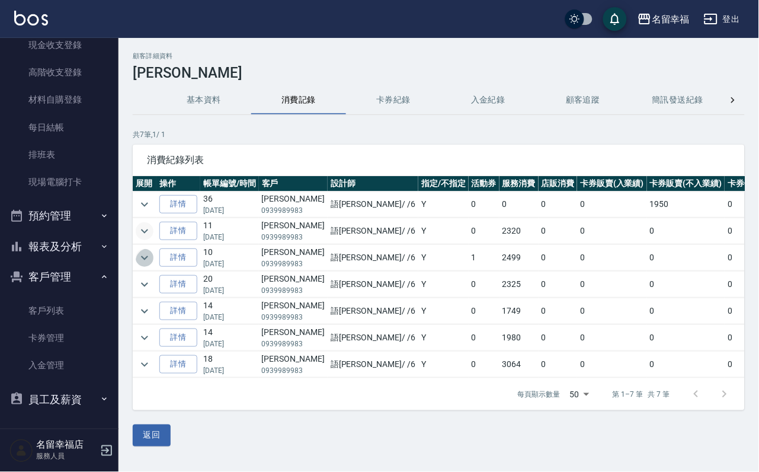
click at [144, 265] on icon "expand row" at bounding box center [145, 258] width 14 height 14
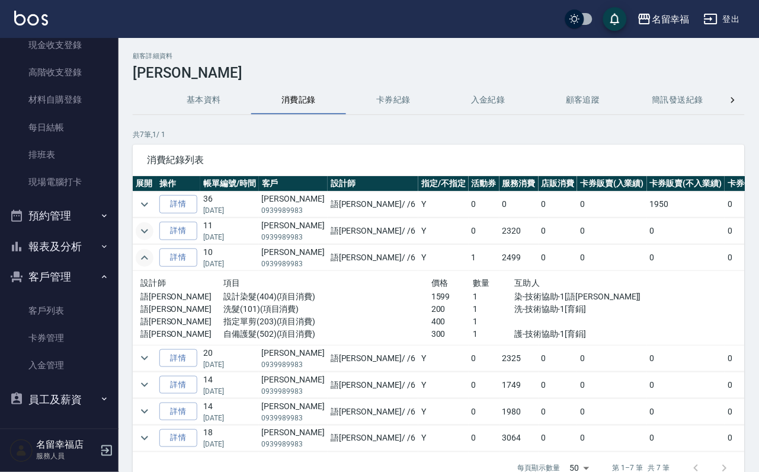
click at [147, 265] on icon "expand row" at bounding box center [145, 258] width 14 height 14
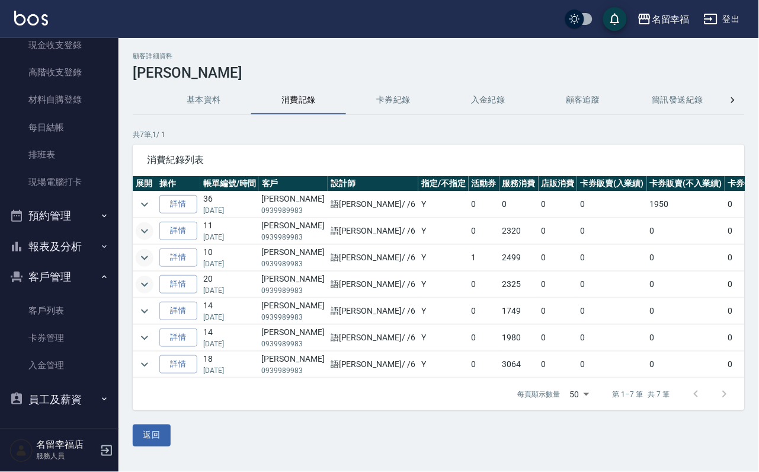
click at [148, 286] on icon "expand row" at bounding box center [144, 284] width 7 height 4
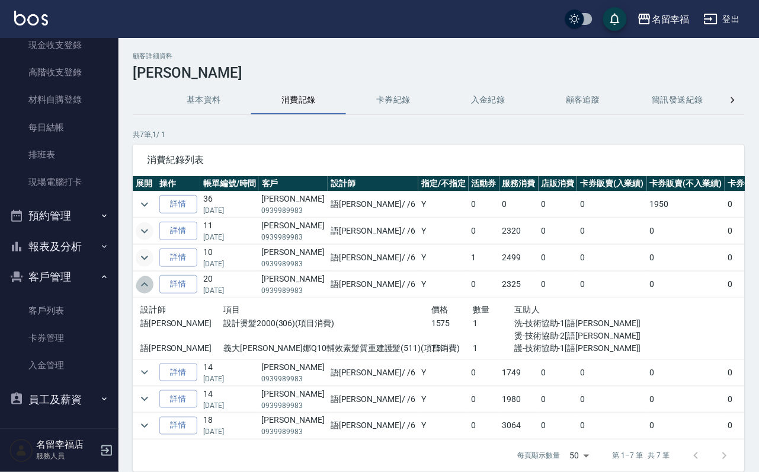
click at [151, 292] on icon "expand row" at bounding box center [145, 284] width 14 height 14
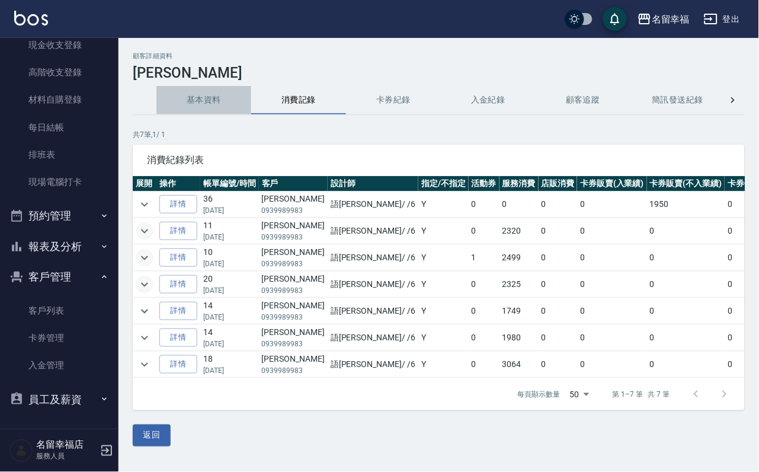
click at [206, 101] on button "基本資料" at bounding box center [204, 100] width 95 height 28
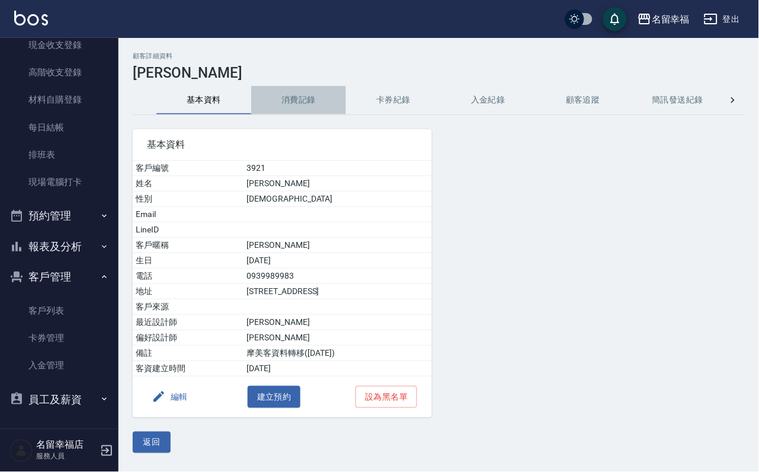
click at [309, 108] on button "消費記錄" at bounding box center [298, 100] width 95 height 28
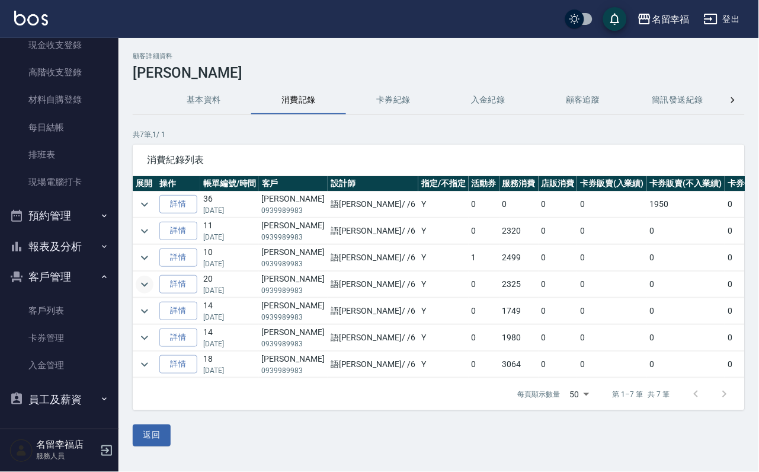
click at [152, 292] on icon "expand row" at bounding box center [145, 284] width 14 height 14
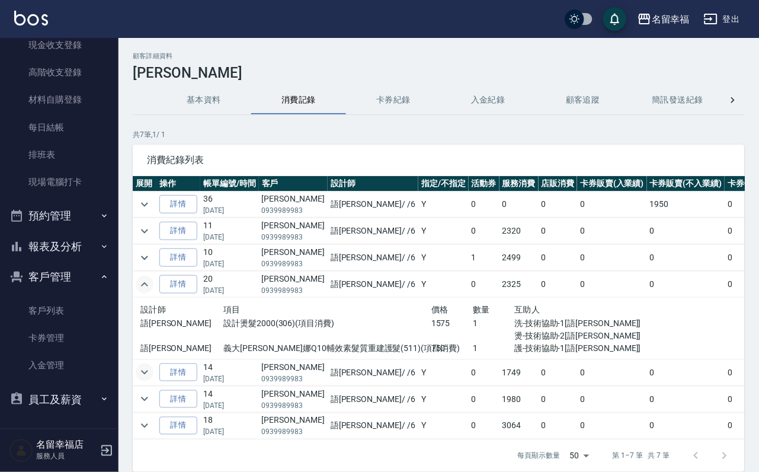
click at [145, 375] on icon "expand row" at bounding box center [144, 373] width 7 height 4
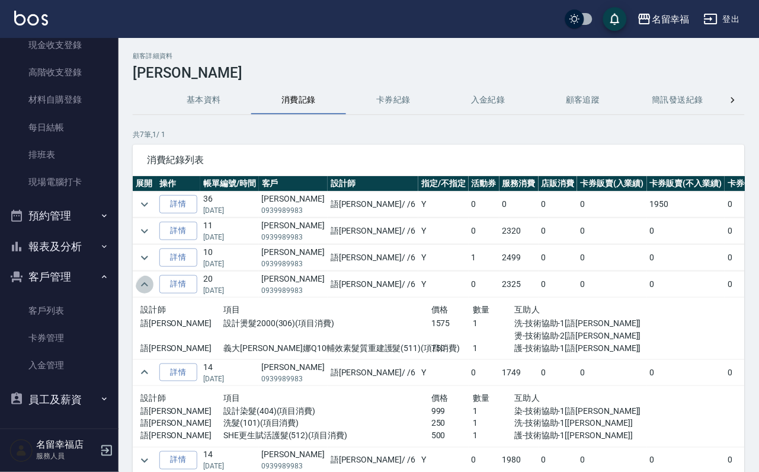
click at [145, 292] on icon "expand row" at bounding box center [145, 284] width 14 height 14
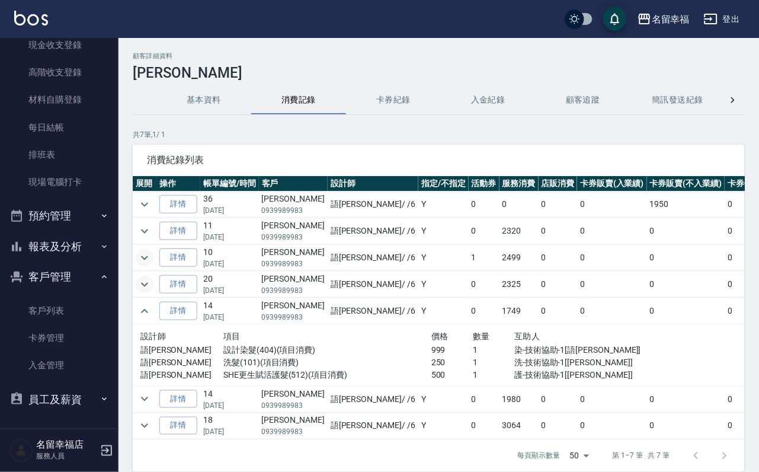
click at [144, 265] on icon "expand row" at bounding box center [145, 258] width 14 height 14
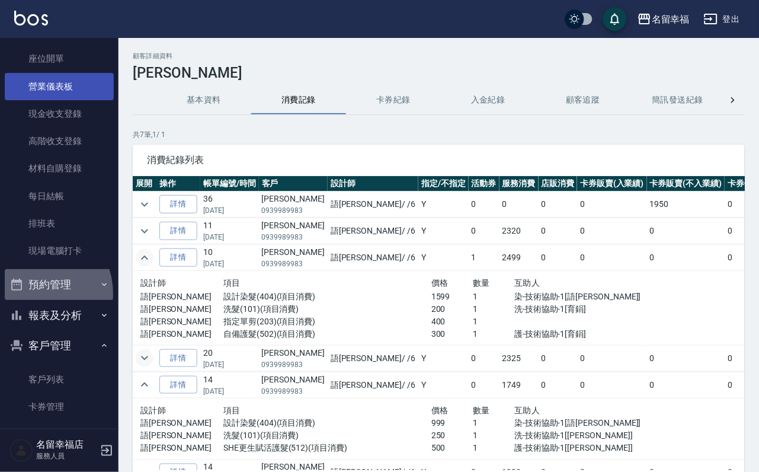
drag, startPoint x: 35, startPoint y: 219, endPoint x: 50, endPoint y: 203, distance: 22.2
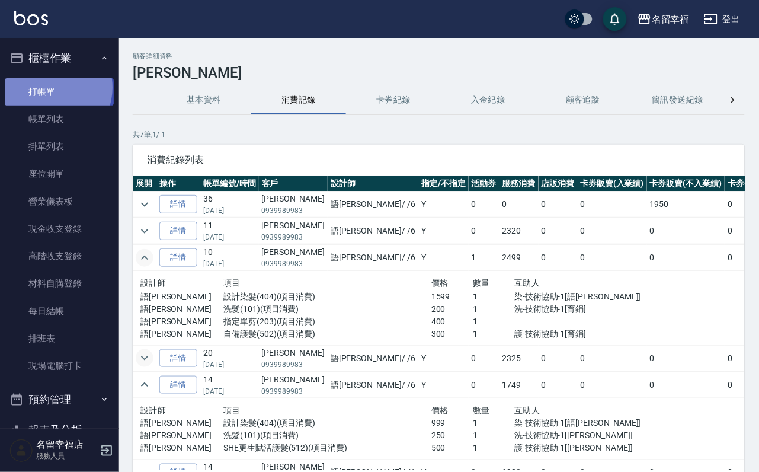
click at [49, 92] on link "打帳單" at bounding box center [59, 91] width 109 height 27
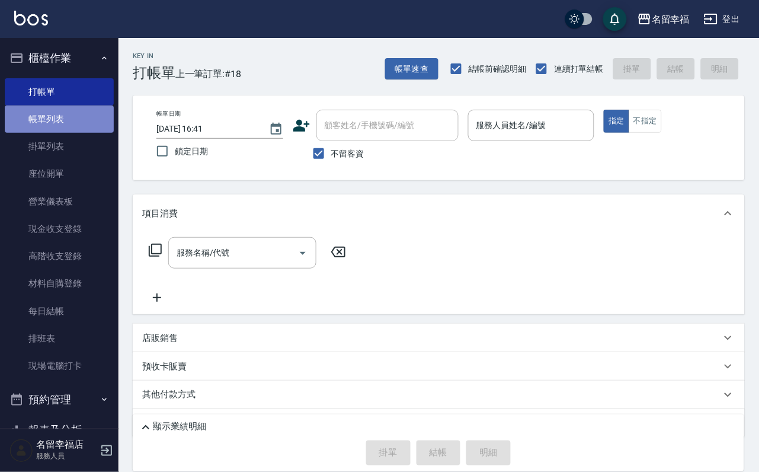
click at [65, 127] on link "帳單列表" at bounding box center [59, 119] width 109 height 27
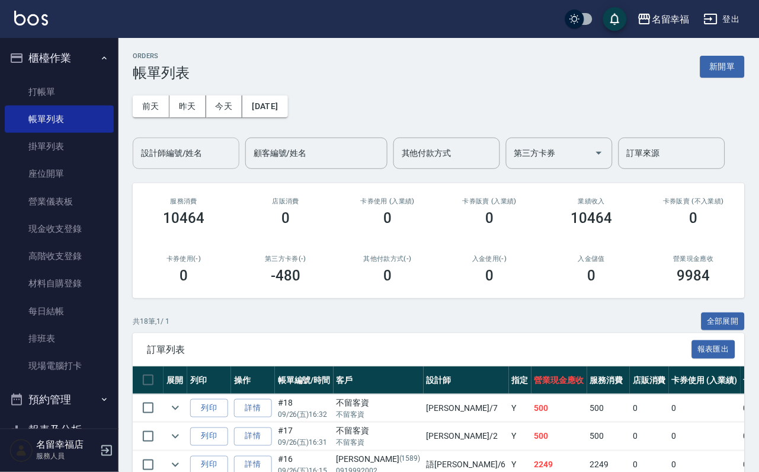
click at [212, 157] on input "設計師編號/姓名" at bounding box center [186, 153] width 96 height 21
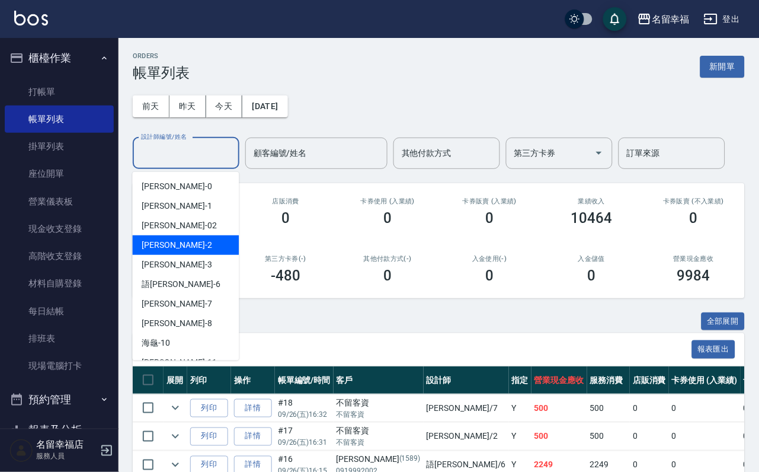
click at [174, 247] on div "[PERSON_NAME] -2" at bounding box center [186, 245] width 107 height 20
type input "碧涵-2"
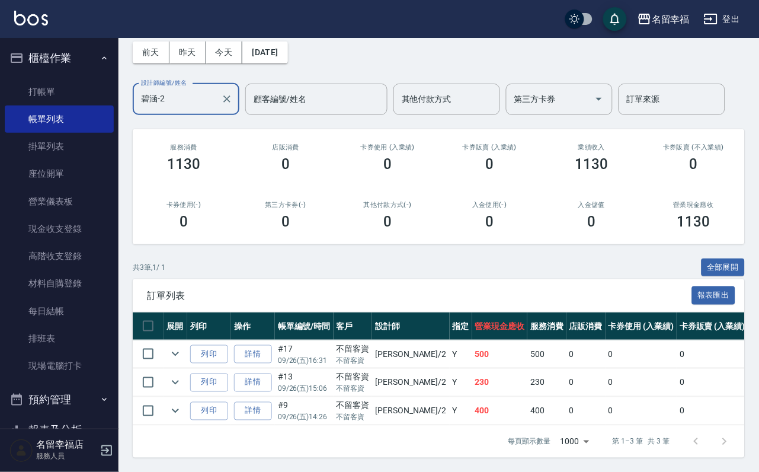
scroll to position [137, 0]
click at [46, 95] on link "打帳單" at bounding box center [59, 91] width 109 height 27
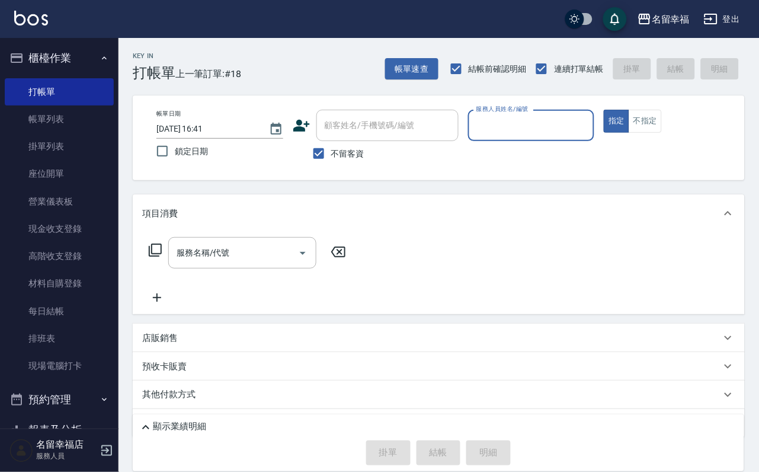
click at [590, 124] on input "服務人員姓名/編號" at bounding box center [532, 125] width 116 height 21
type input "[PERSON_NAME]-3"
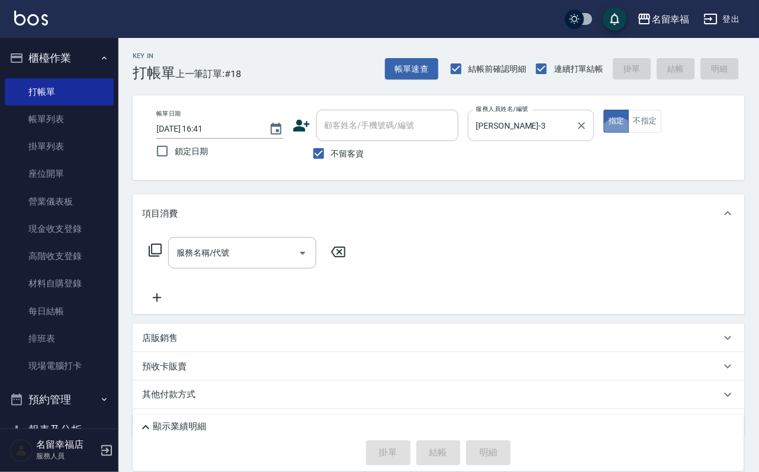
type button "true"
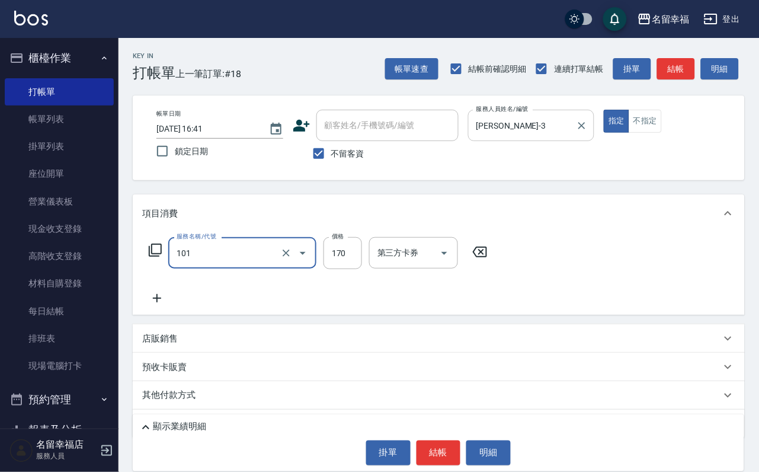
type input "洗髮(101)"
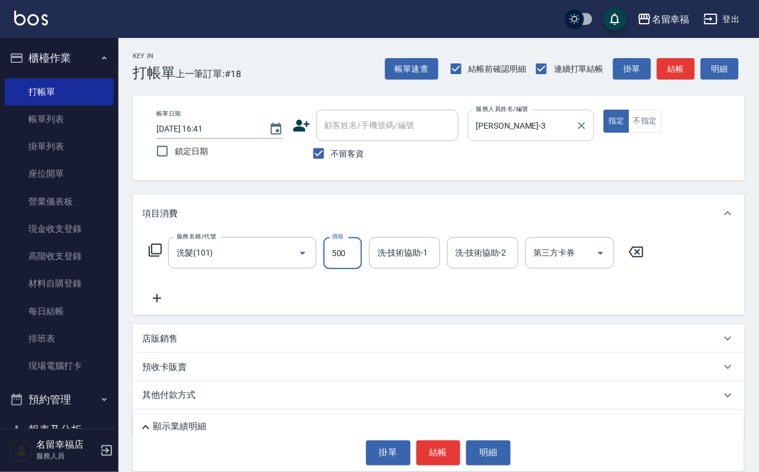
type input "500"
type input "[PERSON_NAME]-3"
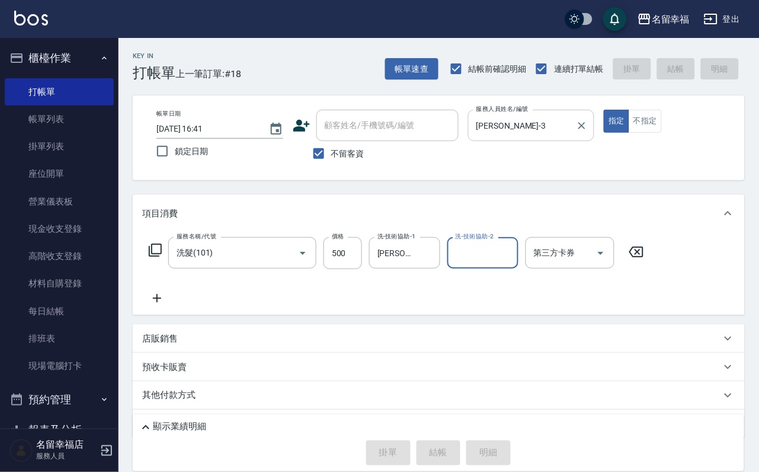
type input "[DATE] 16:43"
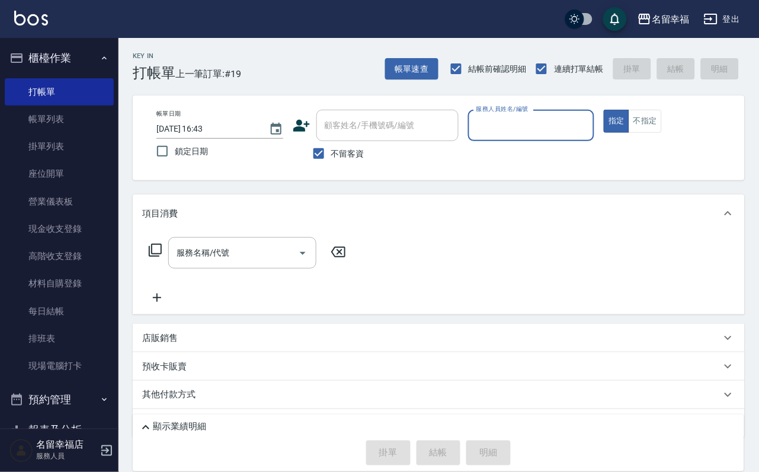
click at [369, 238] on div "Key In 打帳單 上一筆訂單:#19 帳單速查 結帳前確認明細 連續打單結帳 掛單 結帳 明細 帳單日期 [DATE] 16:43 鎖定日期 顧客姓名/手…" at bounding box center [439, 280] width 641 height 484
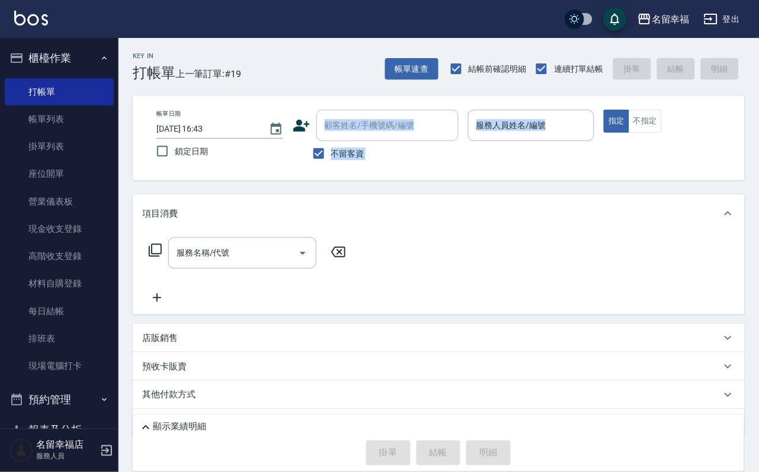
click at [399, 178] on div "帳單日期 [DATE] 16:43 鎖定日期 顧客姓名/手機號碼/編號 顧客姓名/手機號碼/編號 不留客資 服務人員姓名/編號 服務人員姓名/編號 指定 不指定" at bounding box center [439, 137] width 612 height 85
click at [636, 160] on div "帳單日期 [DATE] 16:43 鎖定日期 顧客姓名/手機號碼/編號 顧客姓名/手機號碼/編號 不留客資 服務人員姓名/編號 服務人員姓名/編號 指定 不指定" at bounding box center [439, 138] width 584 height 56
click at [662, 133] on button "不指定" at bounding box center [645, 121] width 33 height 23
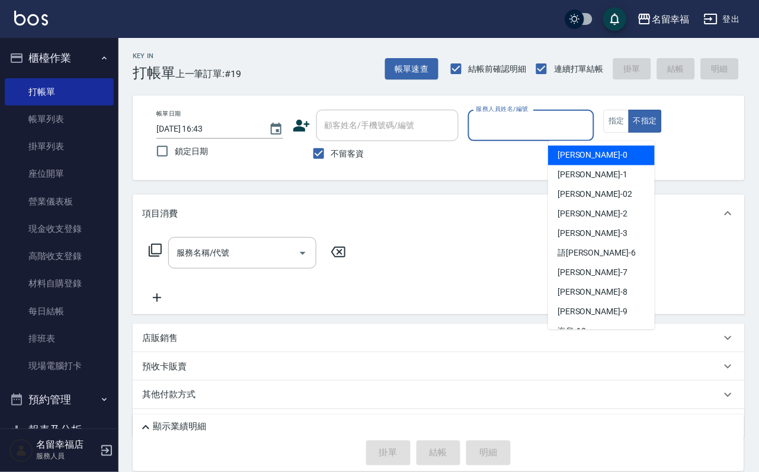
click at [590, 135] on input "服務人員姓名/編號" at bounding box center [532, 125] width 116 height 21
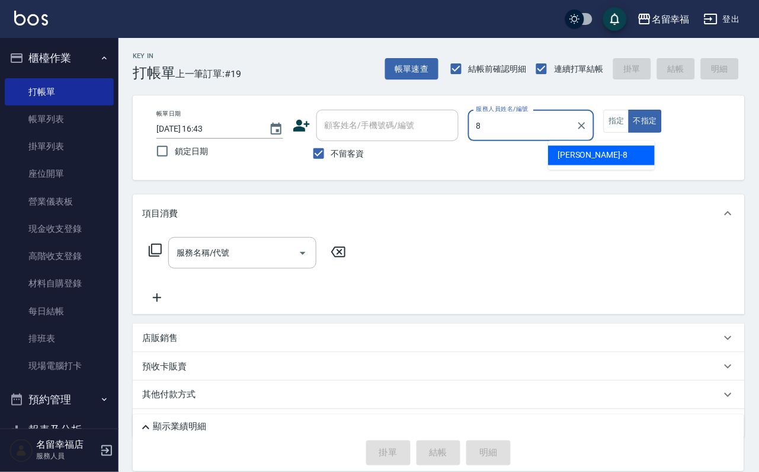
type input "[PERSON_NAME]-8"
type button "false"
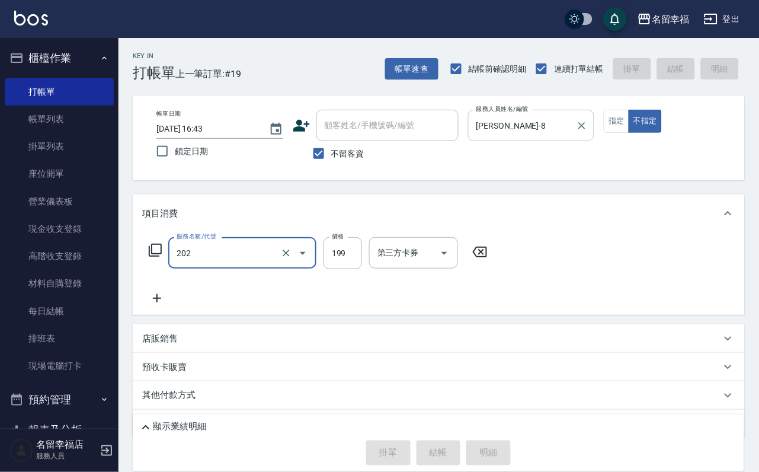
type input "202"
type input "[DATE] 17:01"
